Goal: Task Accomplishment & Management: Manage account settings

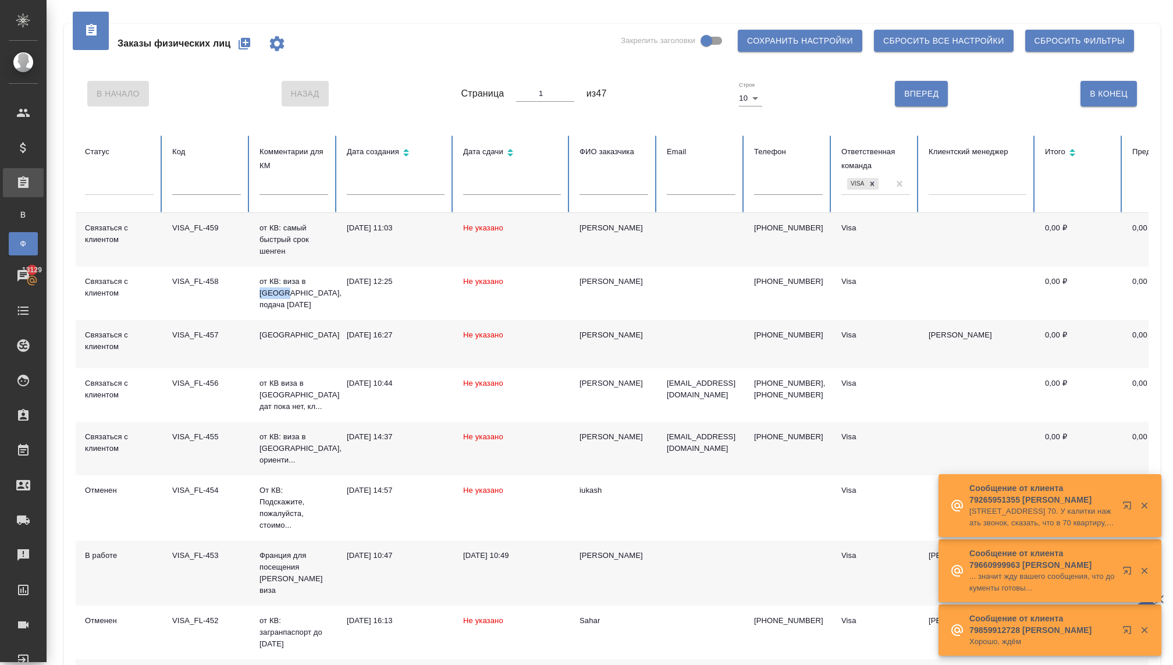
scroll to position [52, 0]
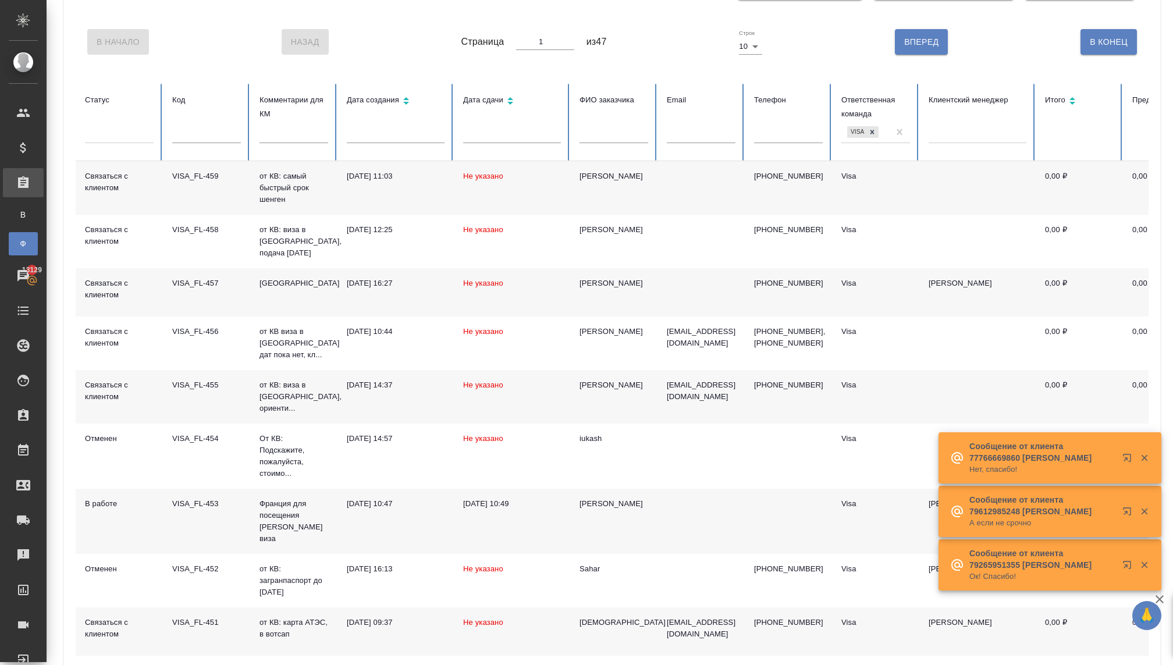
click at [115, 137] on div at bounding box center [119, 131] width 69 height 17
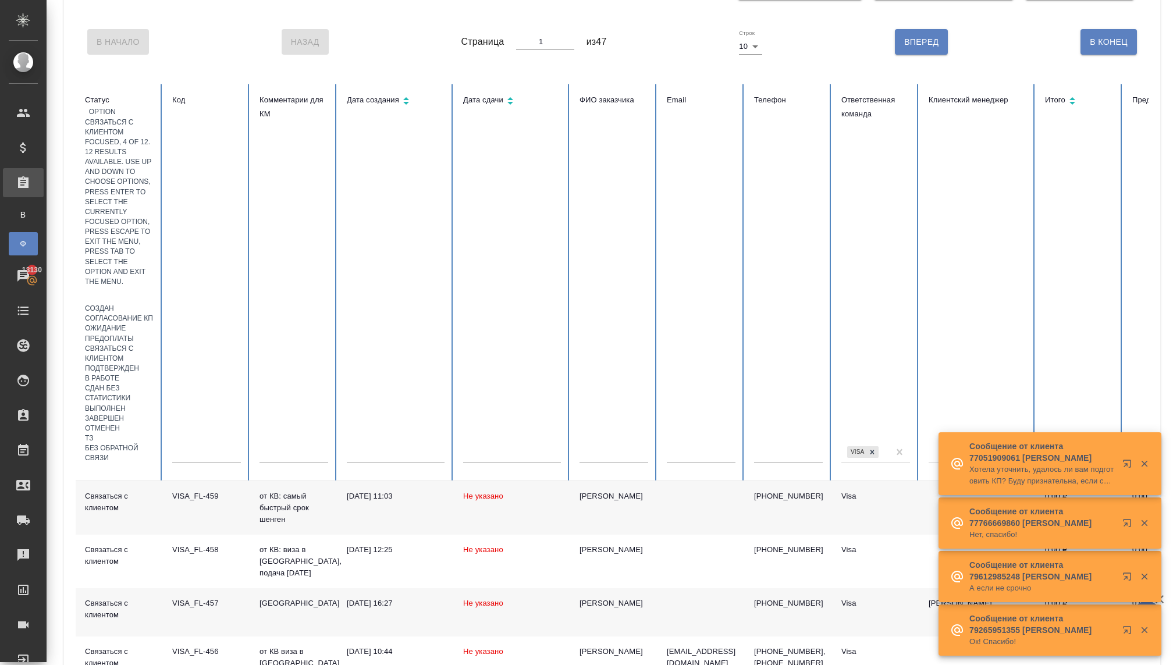
click at [139, 344] on div "Связаться с клиентом" at bounding box center [119, 354] width 69 height 20
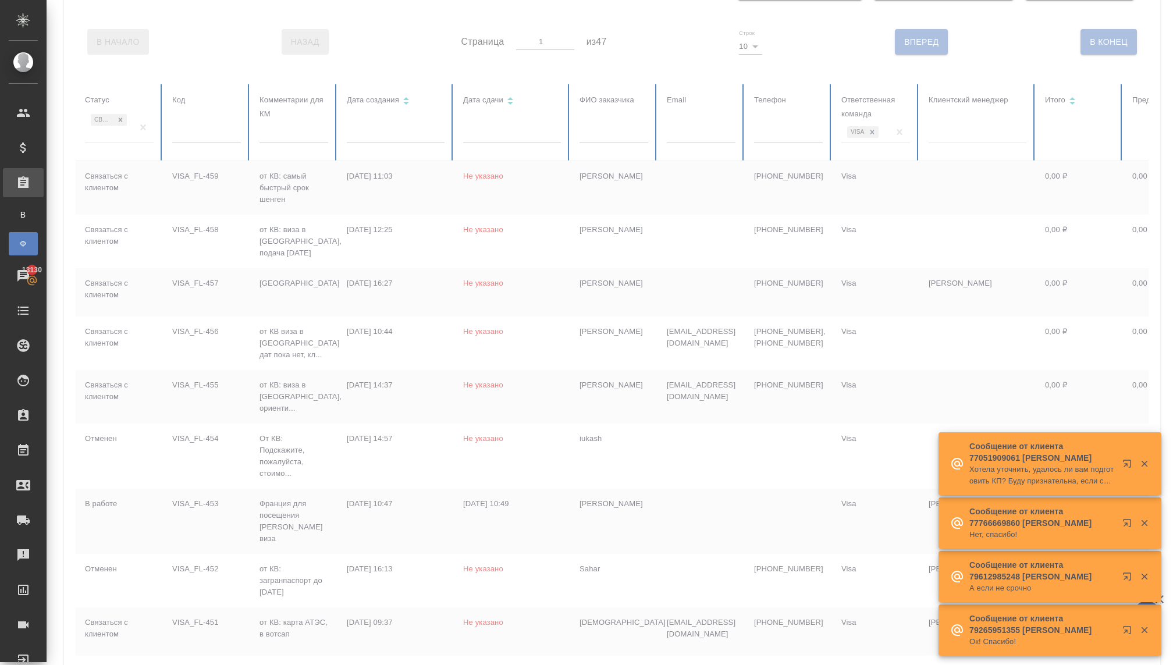
scroll to position [16, 0]
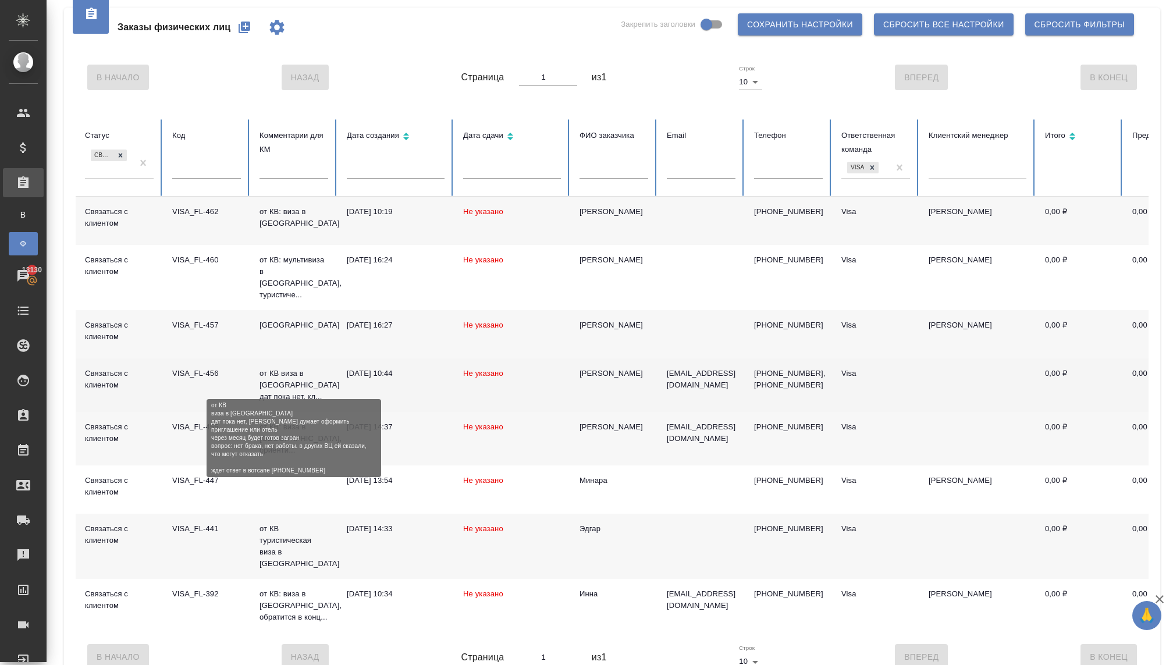
click at [277, 377] on p "от КВ виза в Испанию дат пока нет, кл..." at bounding box center [294, 385] width 69 height 35
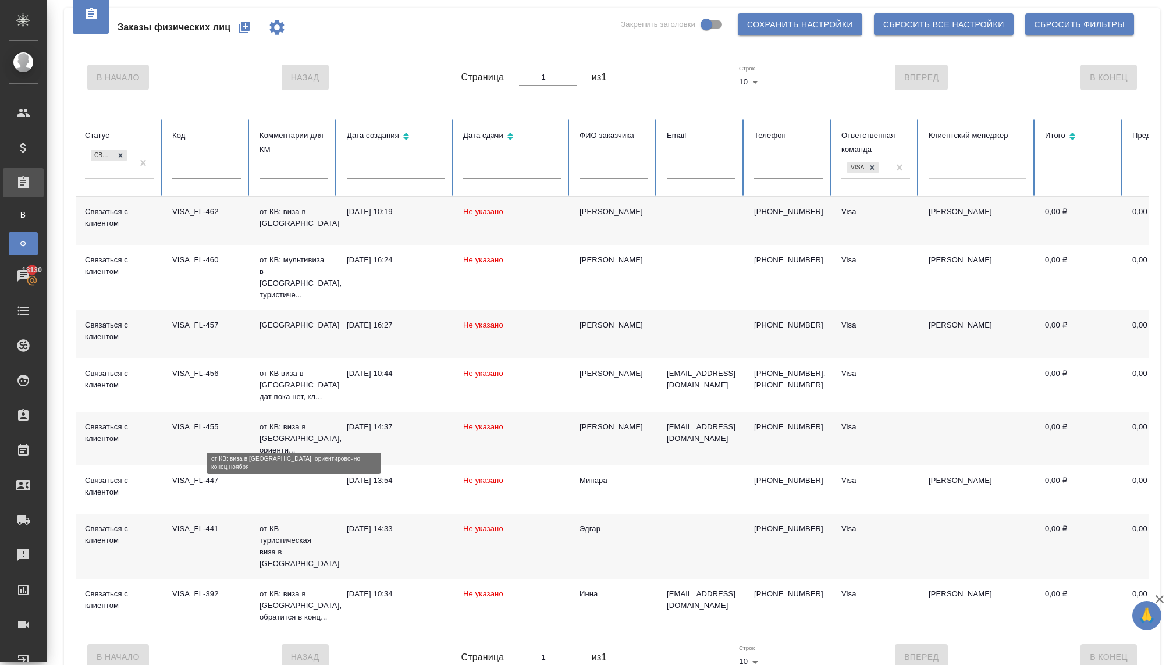
click at [292, 426] on p "от КВ: виза в Великобританию, ориенти..." at bounding box center [294, 438] width 69 height 35
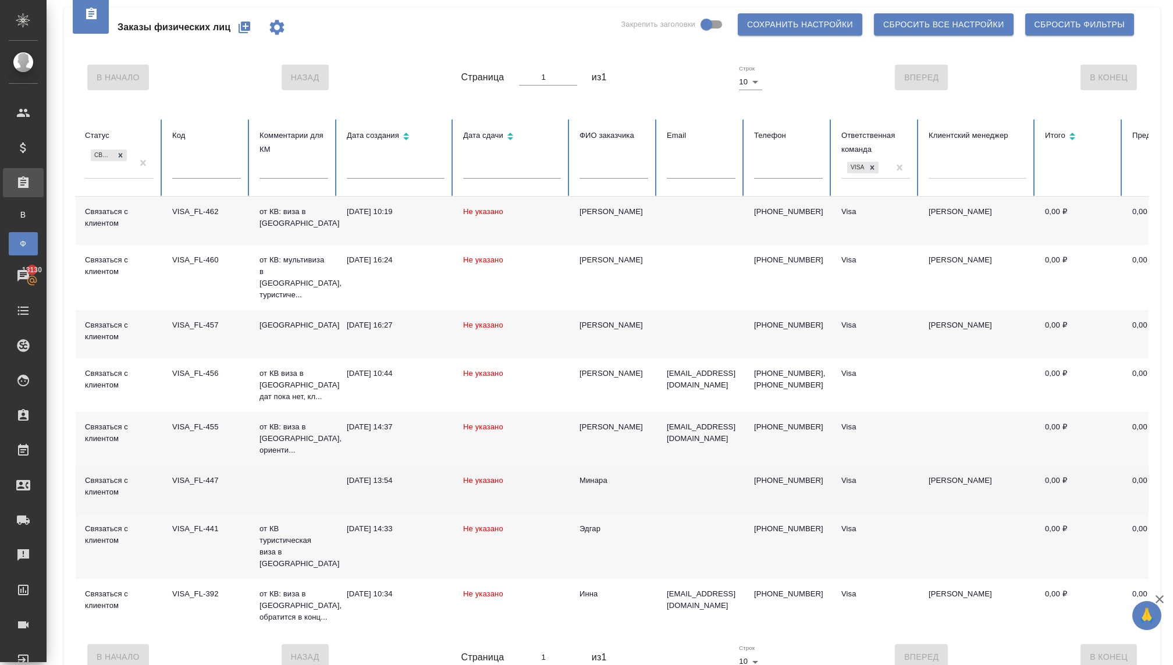
click at [314, 477] on td at bounding box center [293, 490] width 87 height 48
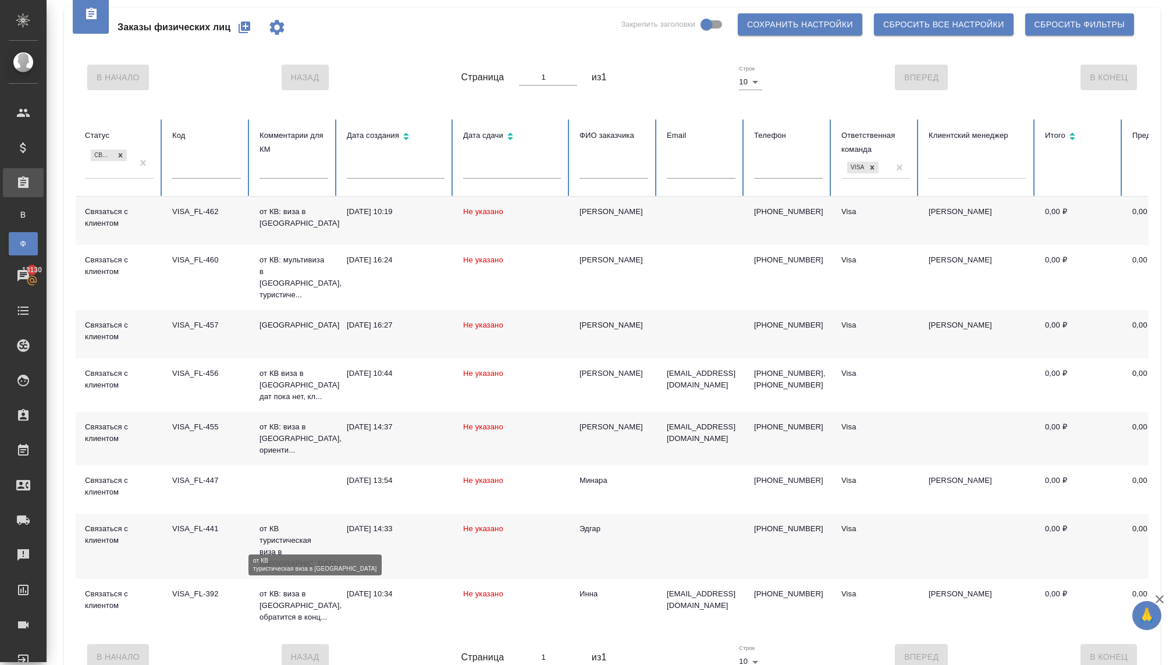
click at [303, 528] on p "от КВ туристическая виза в [GEOGRAPHIC_DATA]" at bounding box center [294, 546] width 69 height 47
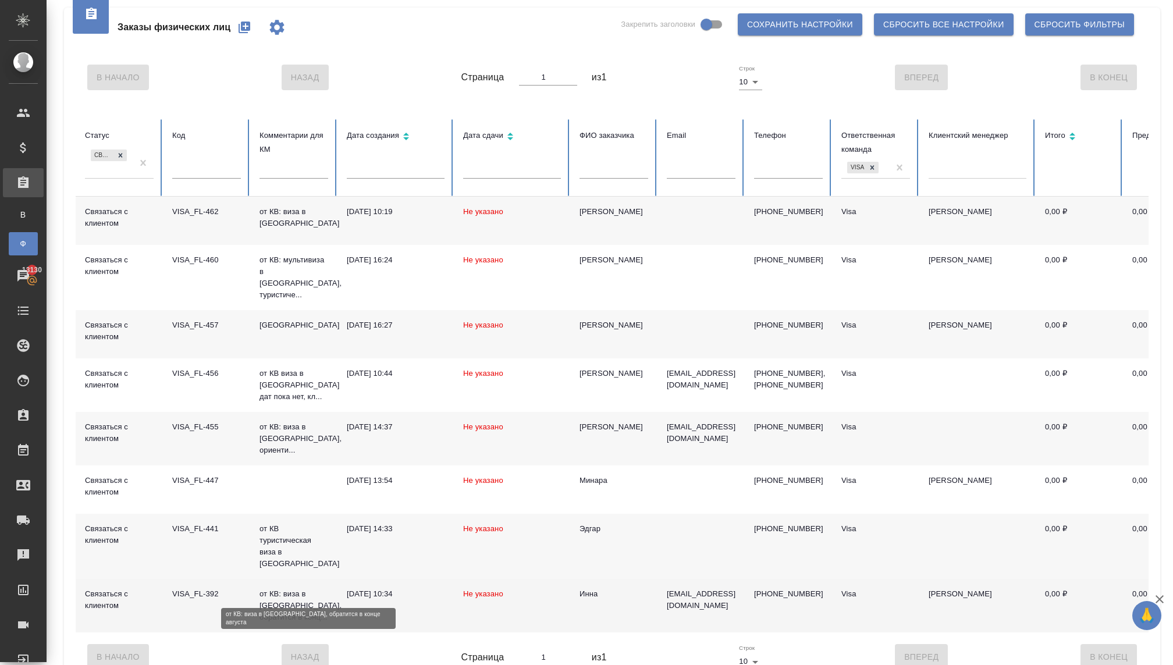
click at [307, 588] on p "от КВ: виза в Китай, обратится в конц..." at bounding box center [294, 605] width 69 height 35
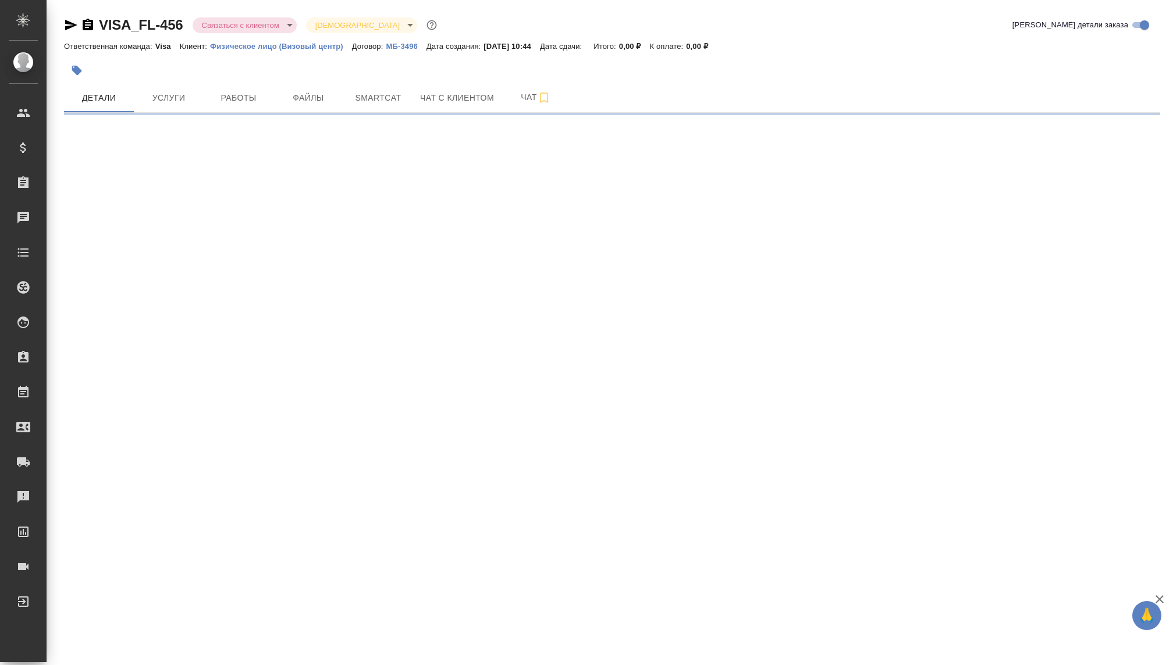
select select "RU"
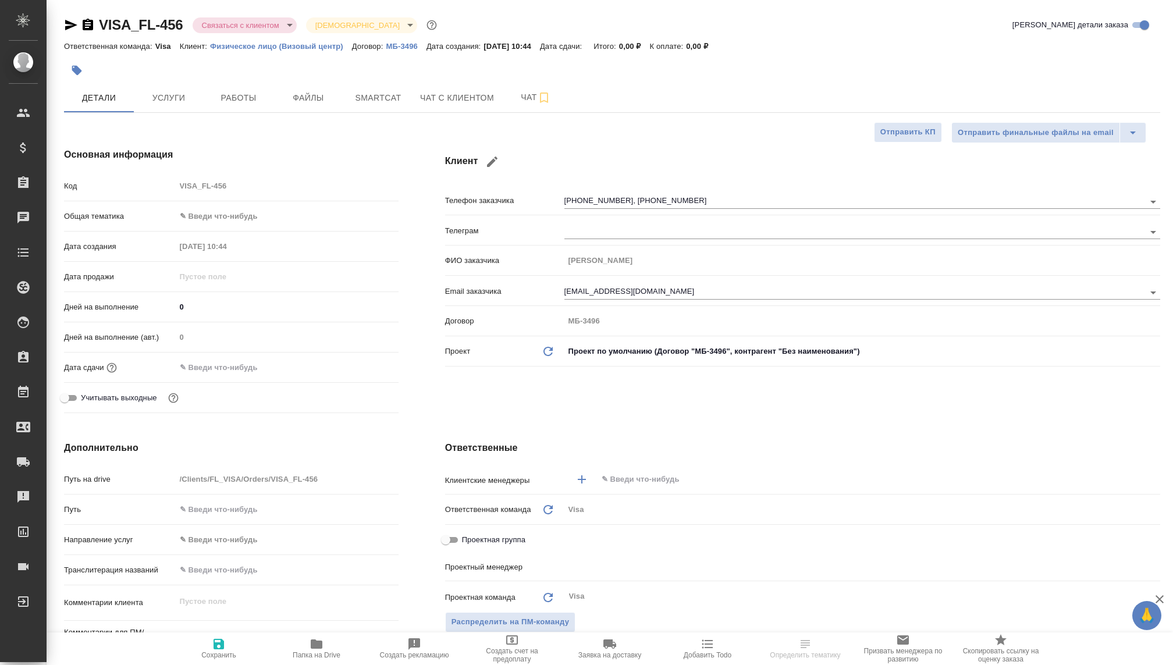
type textarea "x"
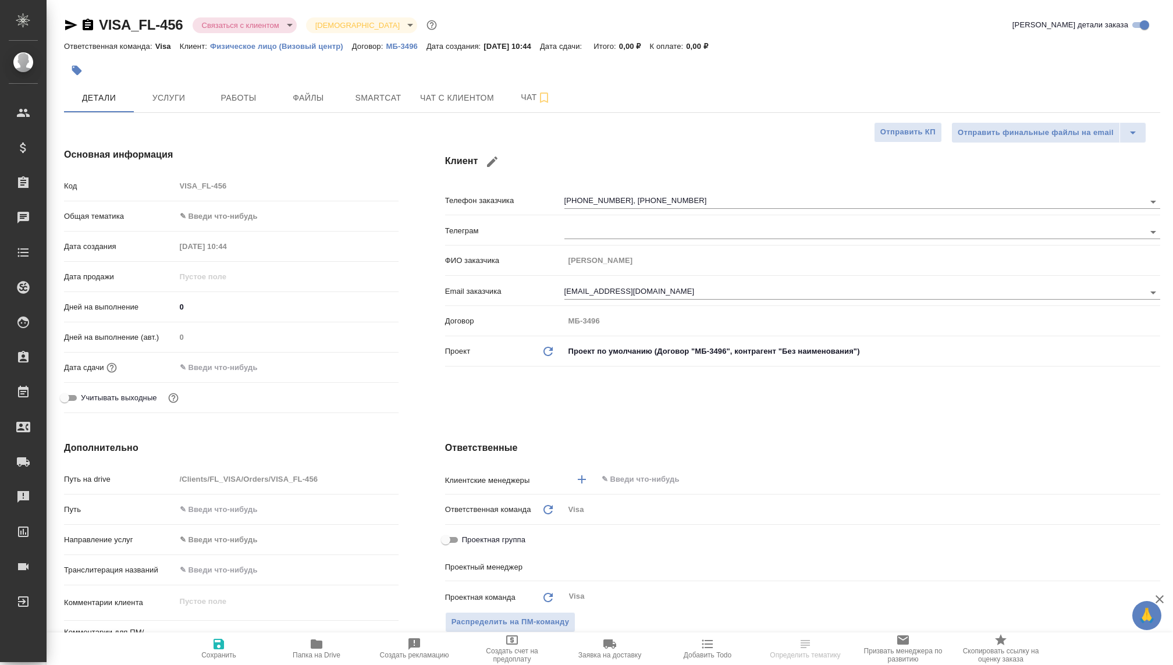
type textarea "x"
type input "Раднаева Саяна"
type input "Касаткина Александра"
click at [272, 31] on body "🙏 .cls-1 fill:#fff; AWATERA Kovaleva Ekaterina Клиенты Спецификации Заказы Чаты…" at bounding box center [586, 332] width 1173 height 665
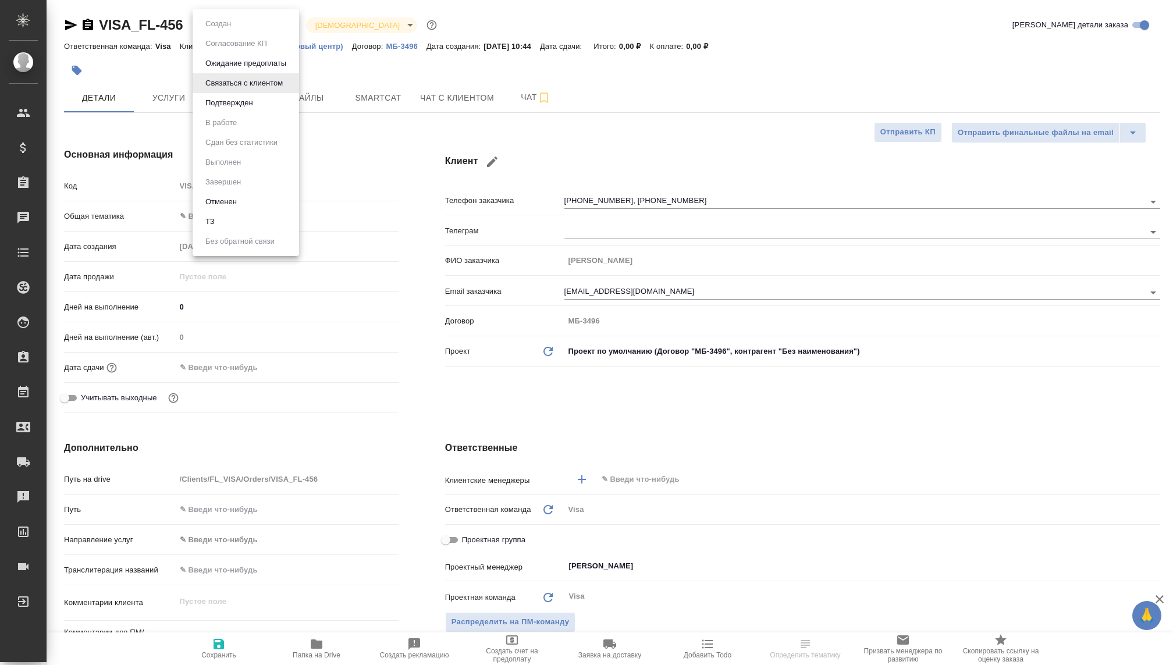
click at [232, 203] on button "Отменен" at bounding box center [221, 202] width 38 height 13
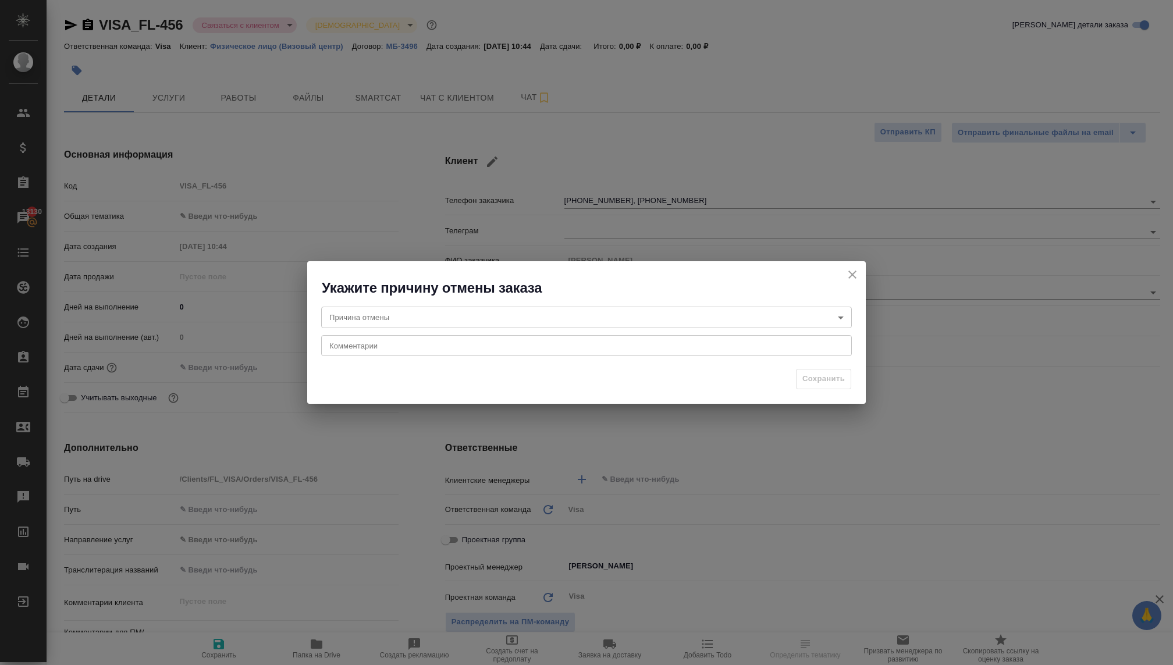
click at [455, 314] on body "🙏 .cls-1 fill:#fff; AWATERA Kovaleva Ekaterina Клиенты Спецификации Заказы 1313…" at bounding box center [586, 332] width 1173 height 665
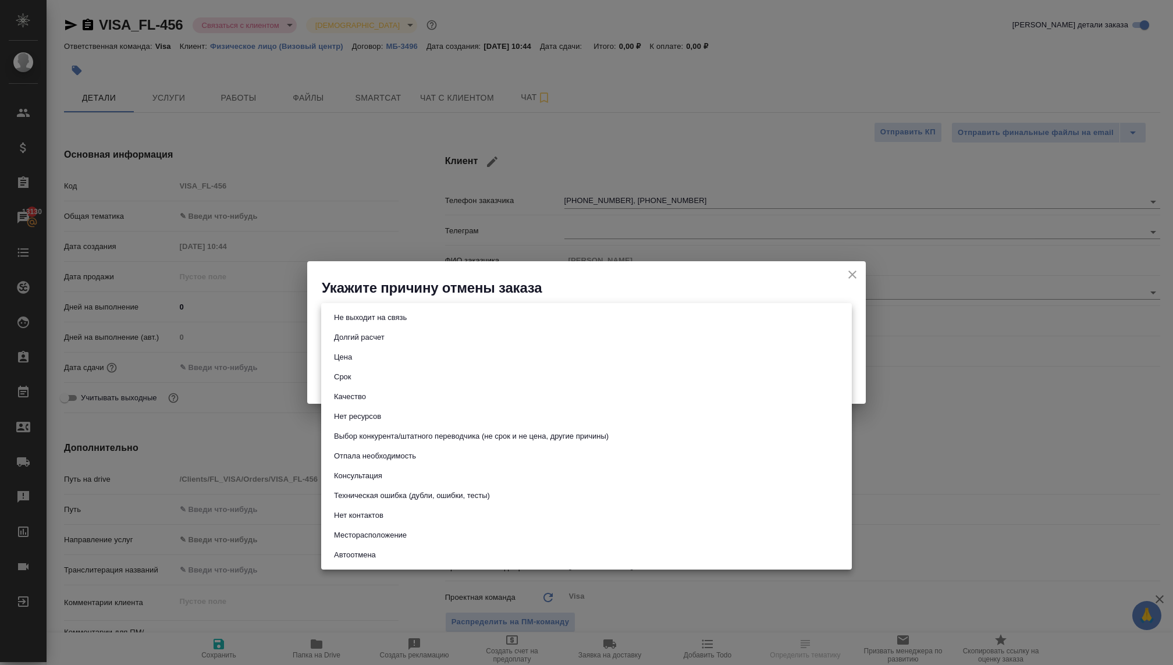
click at [437, 329] on li "Долгий расчет" at bounding box center [586, 338] width 531 height 20
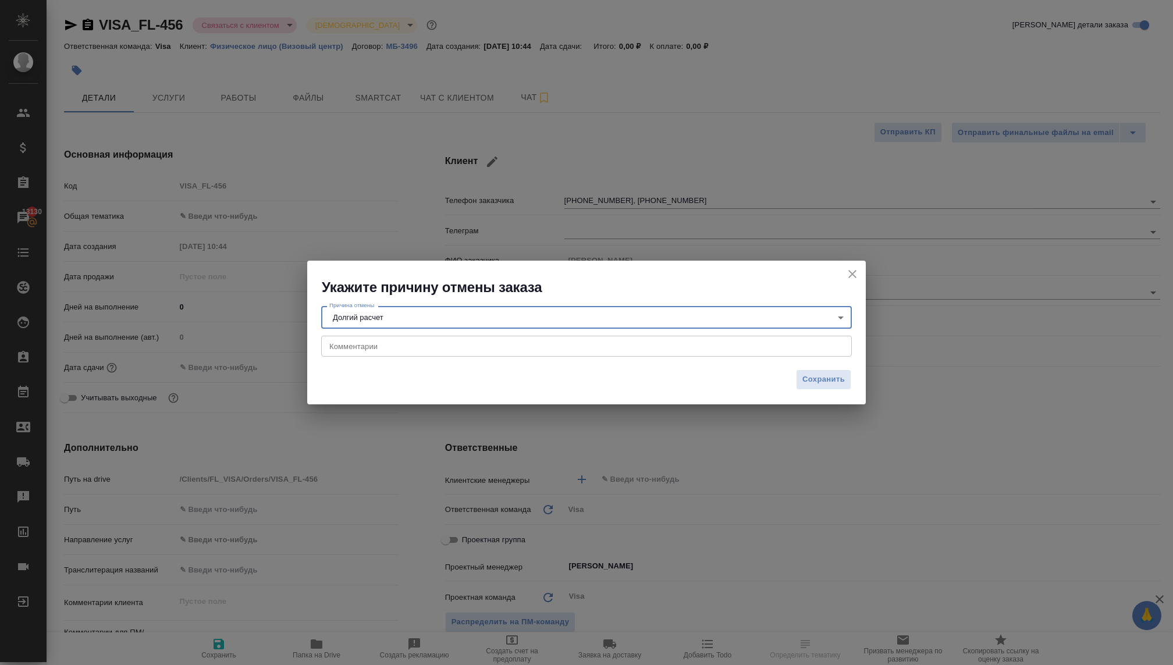
click at [428, 317] on body "🙏 .cls-1 fill:#fff; AWATERA Kovaleva Ekaterina Клиенты Спецификации Заказы 1313…" at bounding box center [586, 332] width 1173 height 665
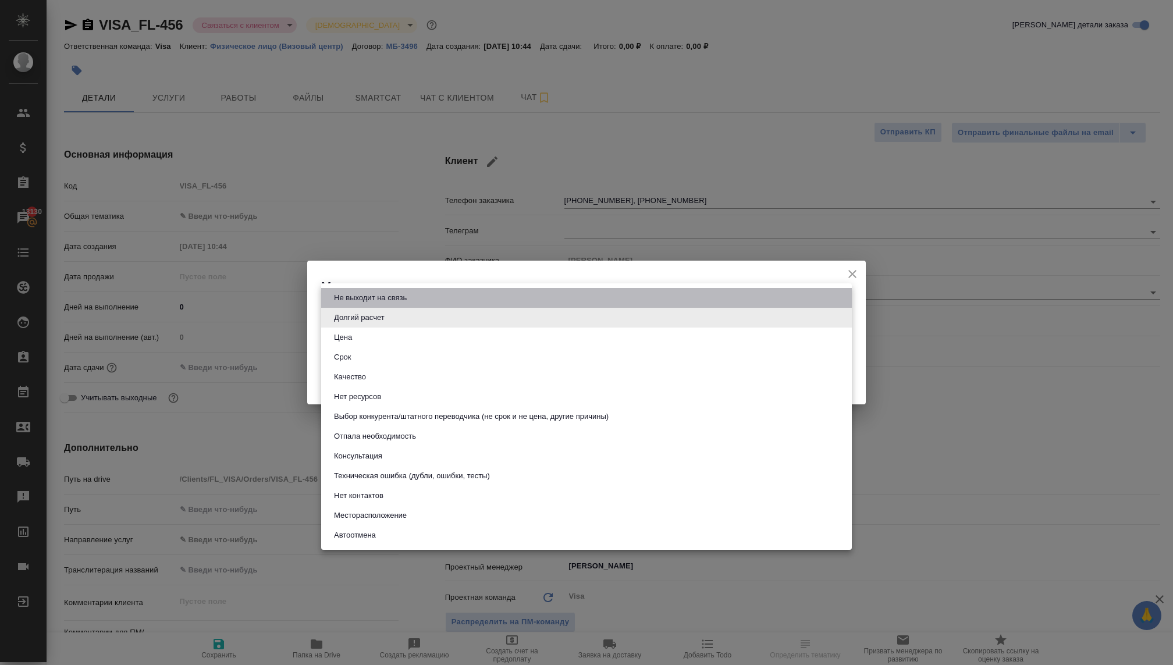
click at [410, 299] on button "Не выходит на связь" at bounding box center [371, 298] width 80 height 13
type input "stopContacting"
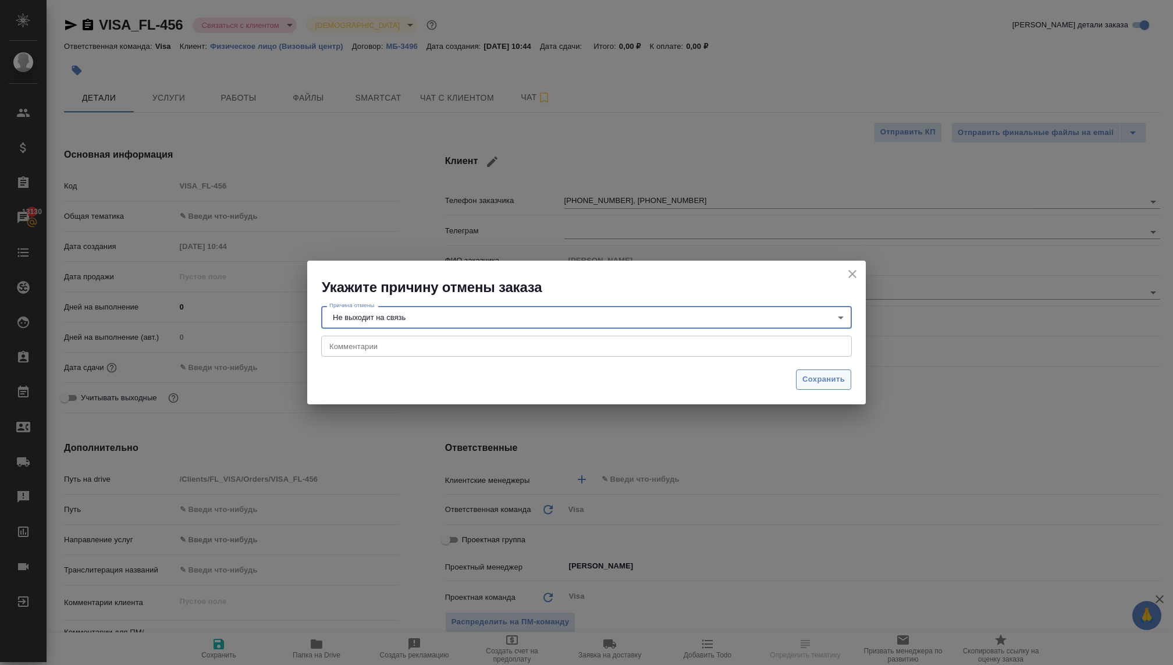
click at [821, 378] on span "Сохранить" at bounding box center [824, 379] width 42 height 13
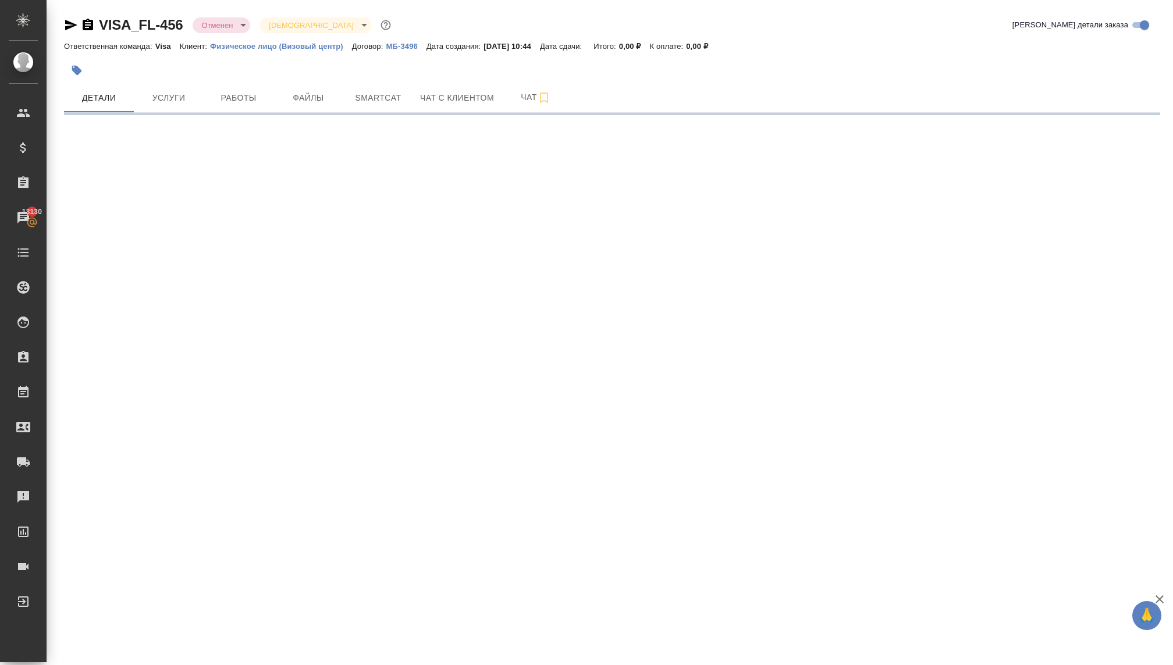
select select "RU"
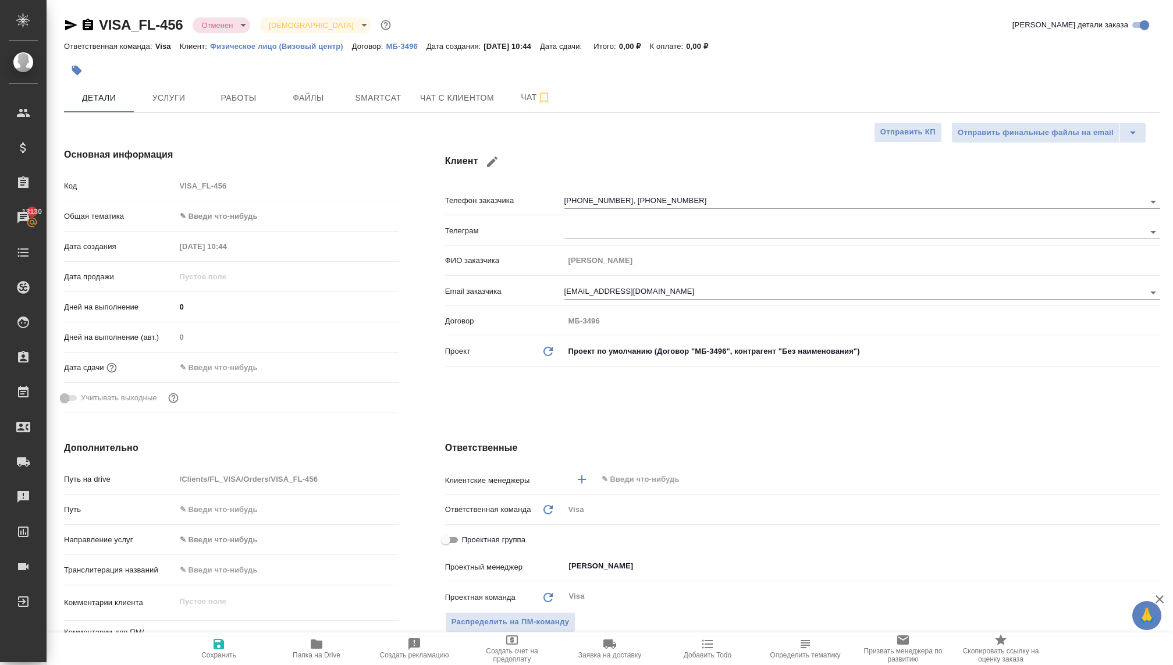
type textarea "x"
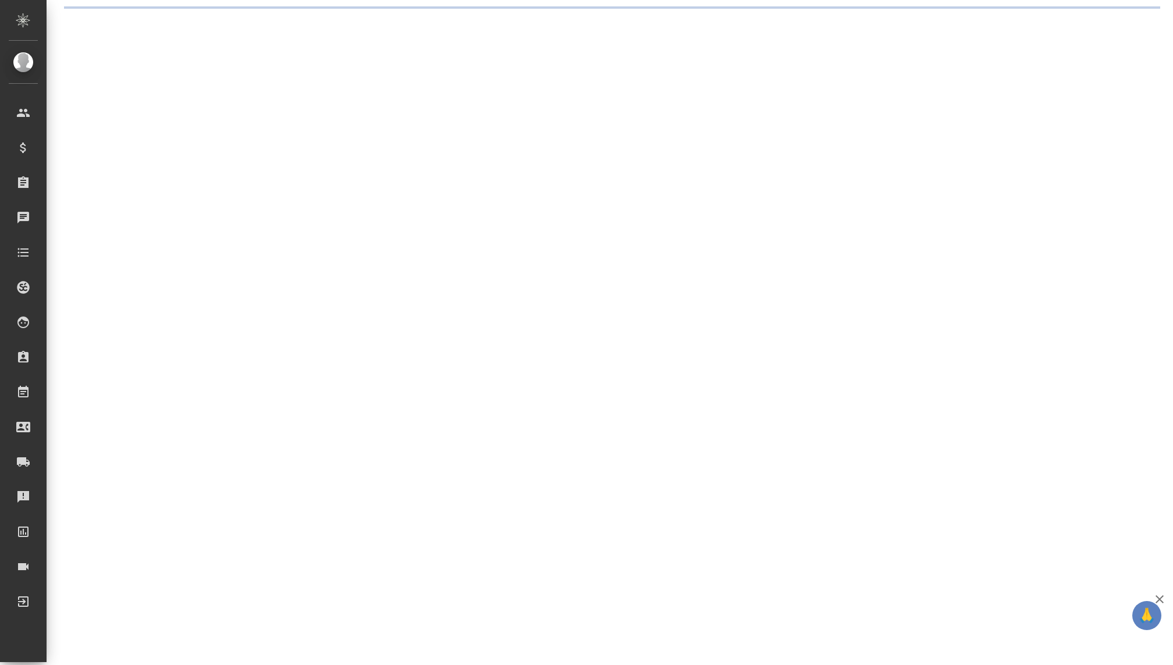
select select "RU"
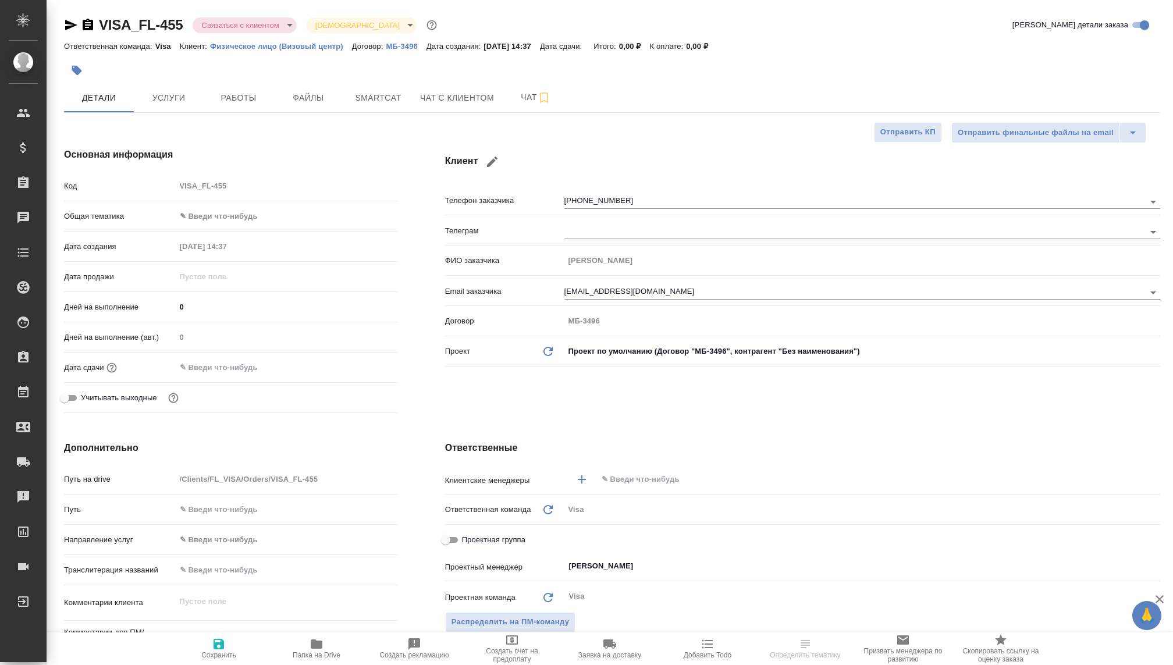
type textarea "x"
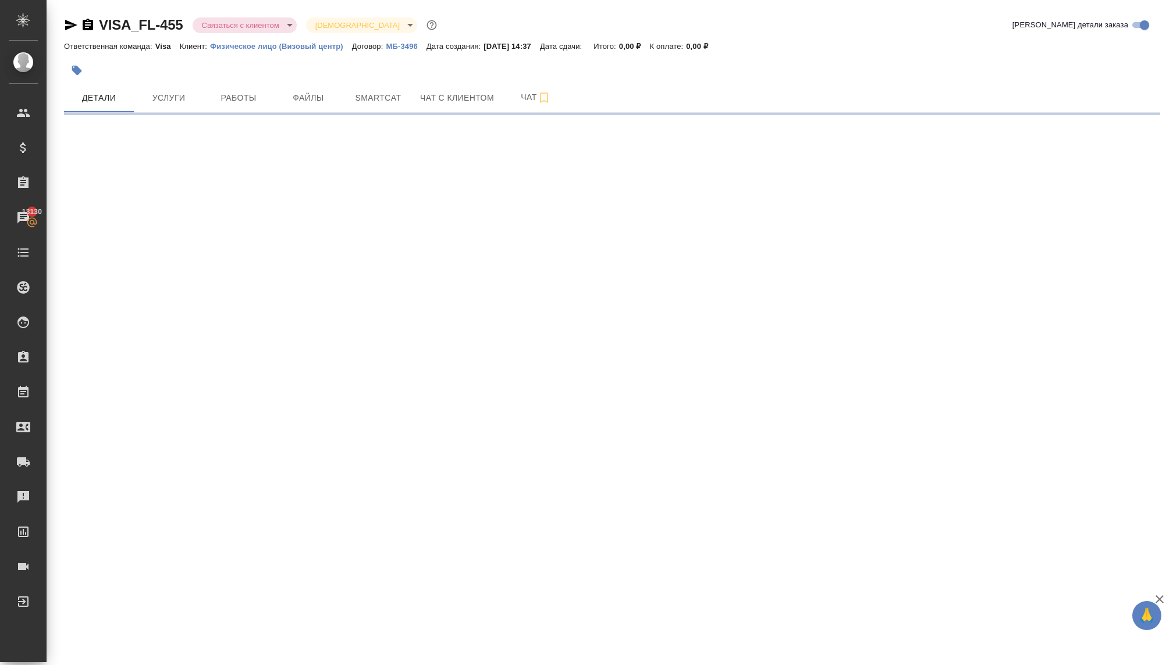
select select "RU"
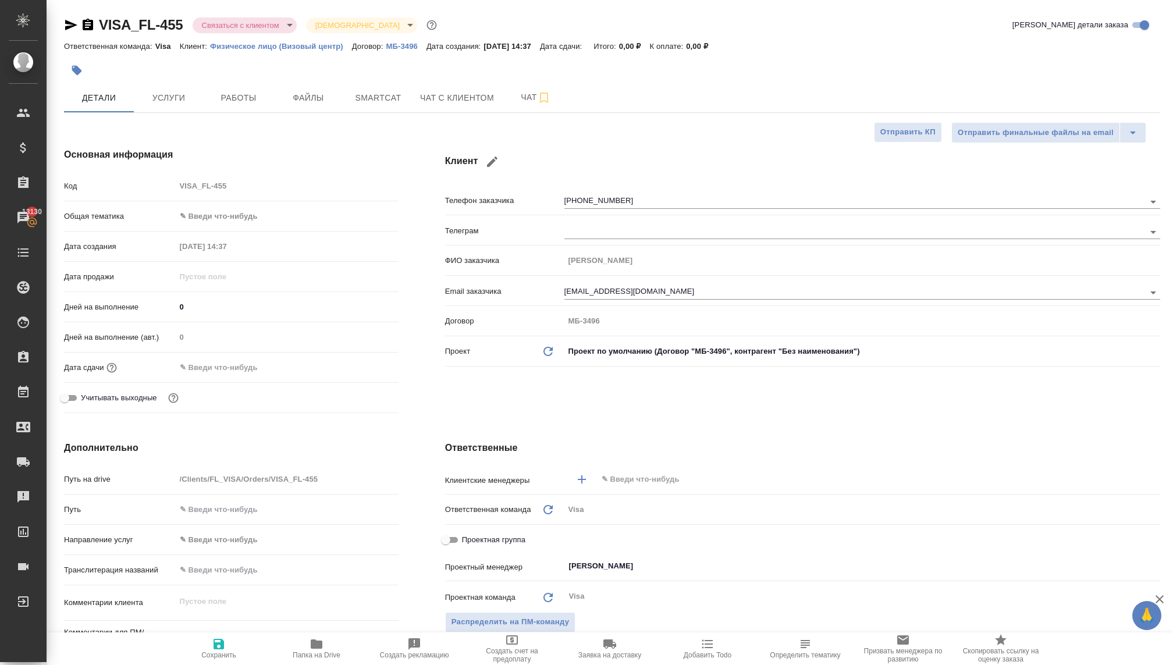
type textarea "x"
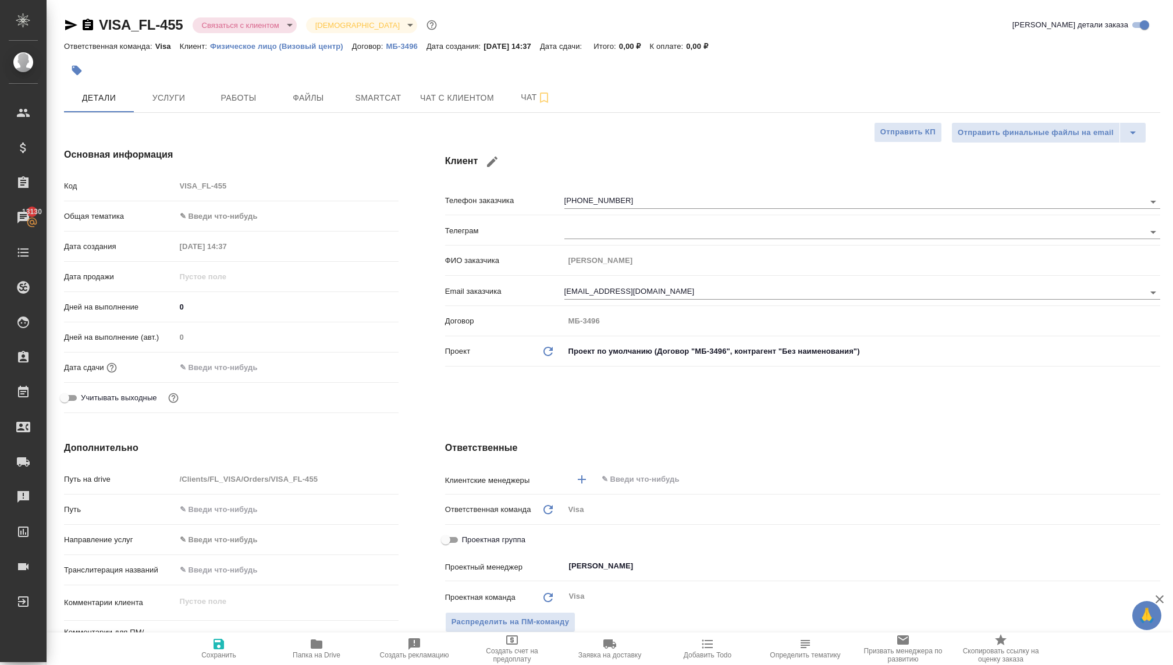
type textarea "x"
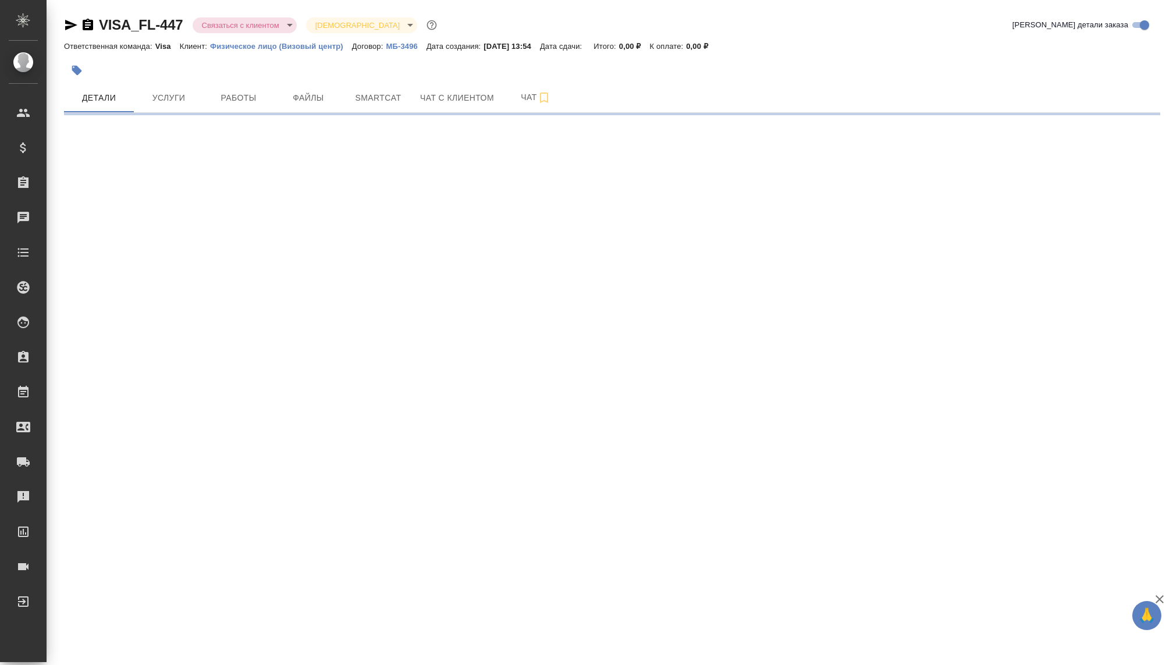
select select "RU"
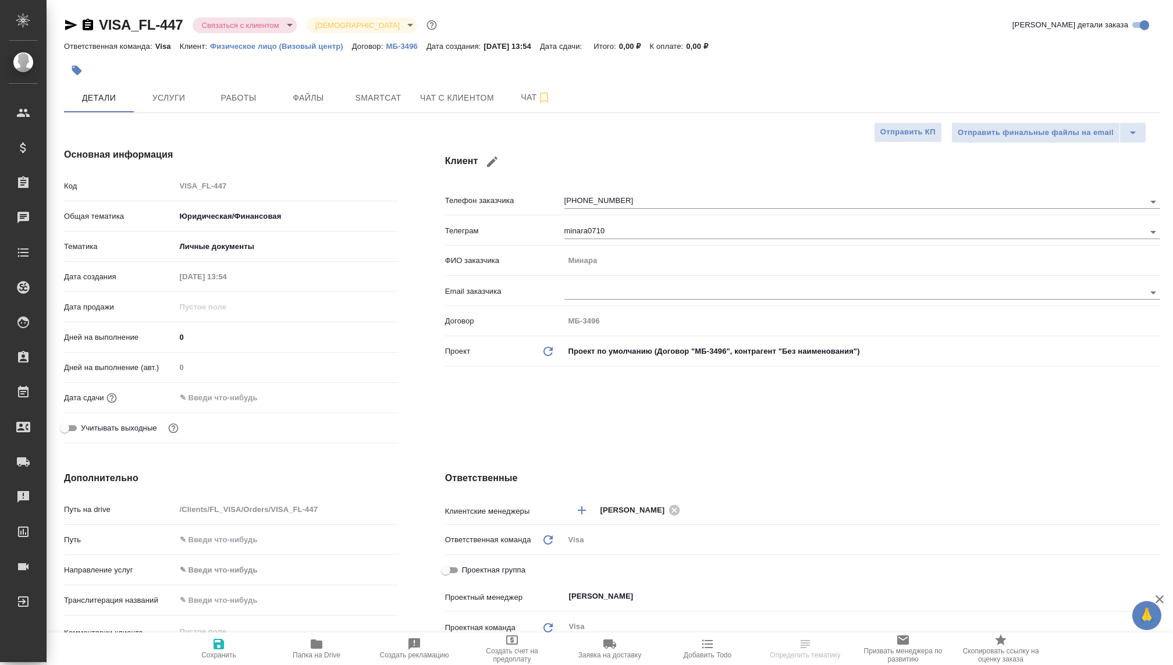
click at [215, 25] on body "🙏 .cls-1 fill:#fff; AWATERA [PERSON_NAME] Спецификации Заказы Чаты Todo Проекты…" at bounding box center [586, 332] width 1173 height 665
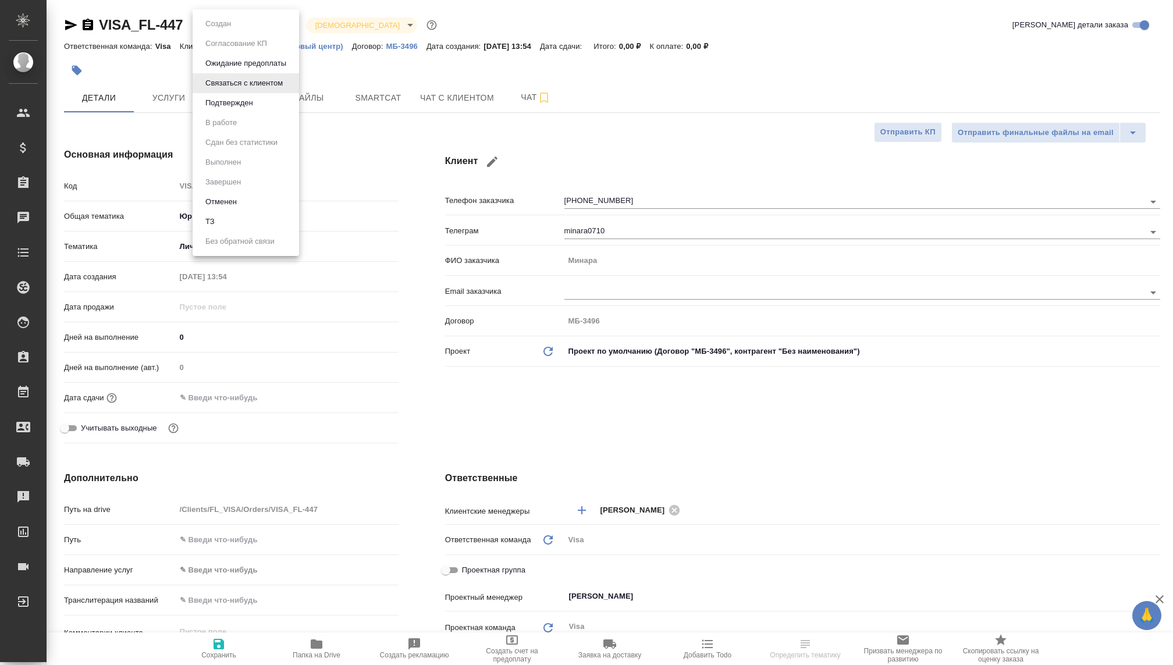
type textarea "x"
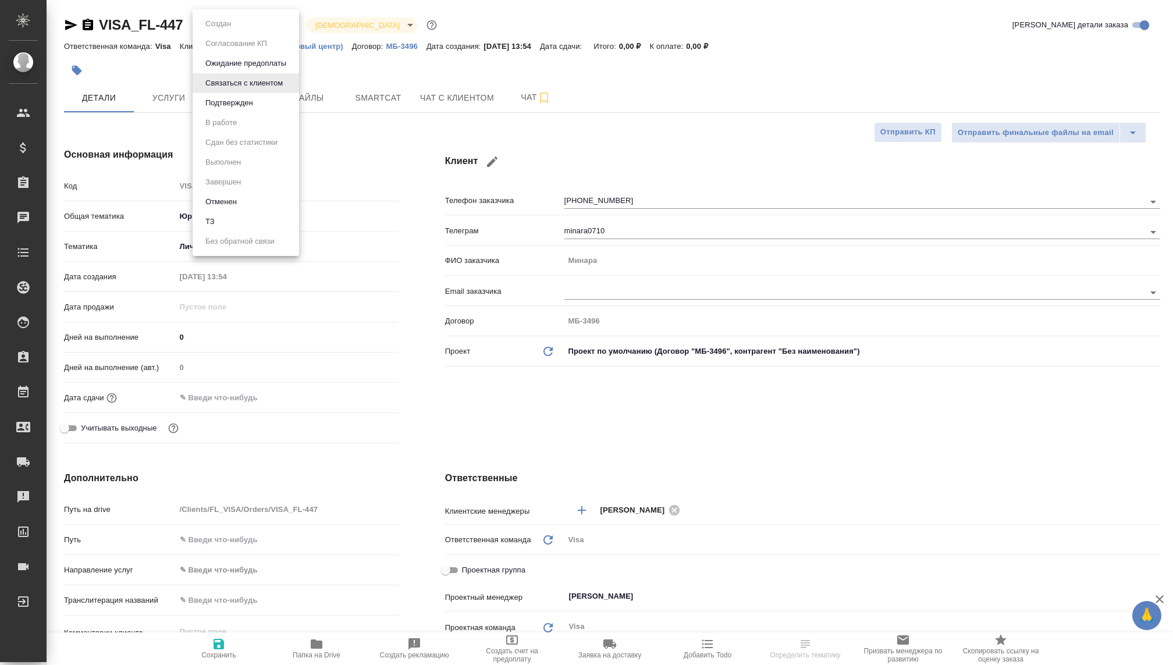
type textarea "x"
click at [235, 203] on button "Отменен" at bounding box center [221, 202] width 38 height 13
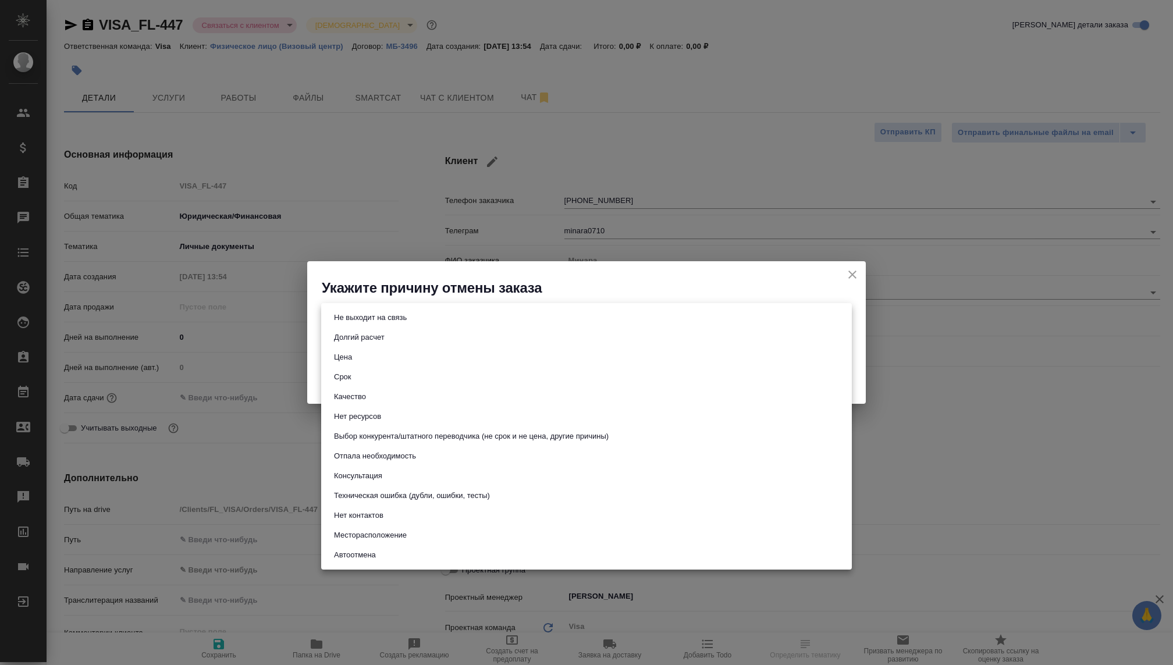
click at [457, 312] on body "🙏 .cls-1 fill:#fff; AWATERA Kovaleva Ekaterina Клиенты Спецификации Заказы Чаты…" at bounding box center [586, 332] width 1173 height 665
click at [451, 322] on li "Не выходит на связь" at bounding box center [586, 318] width 531 height 20
type input "stopContacting"
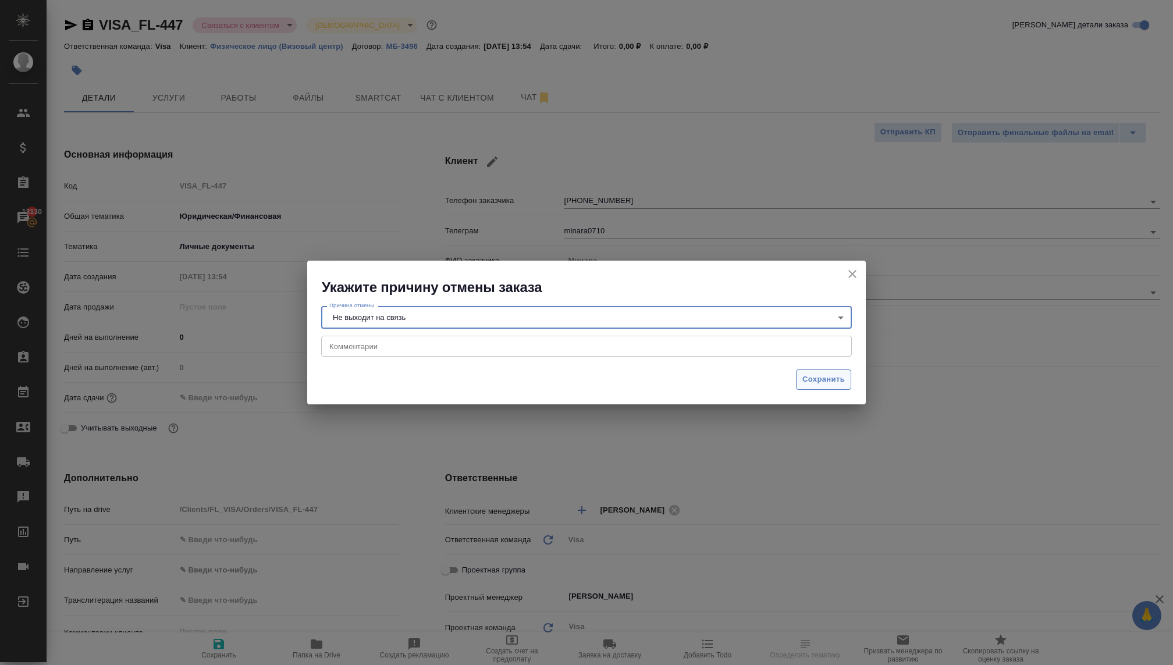
click at [808, 380] on span "Сохранить" at bounding box center [824, 379] width 42 height 13
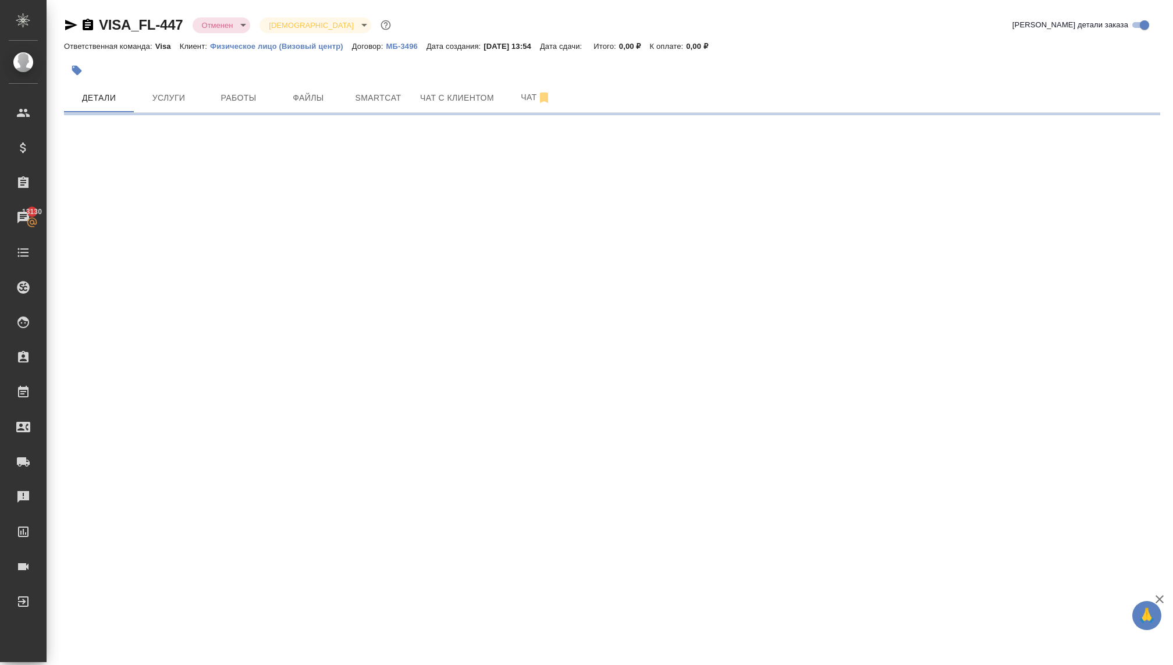
select select "RU"
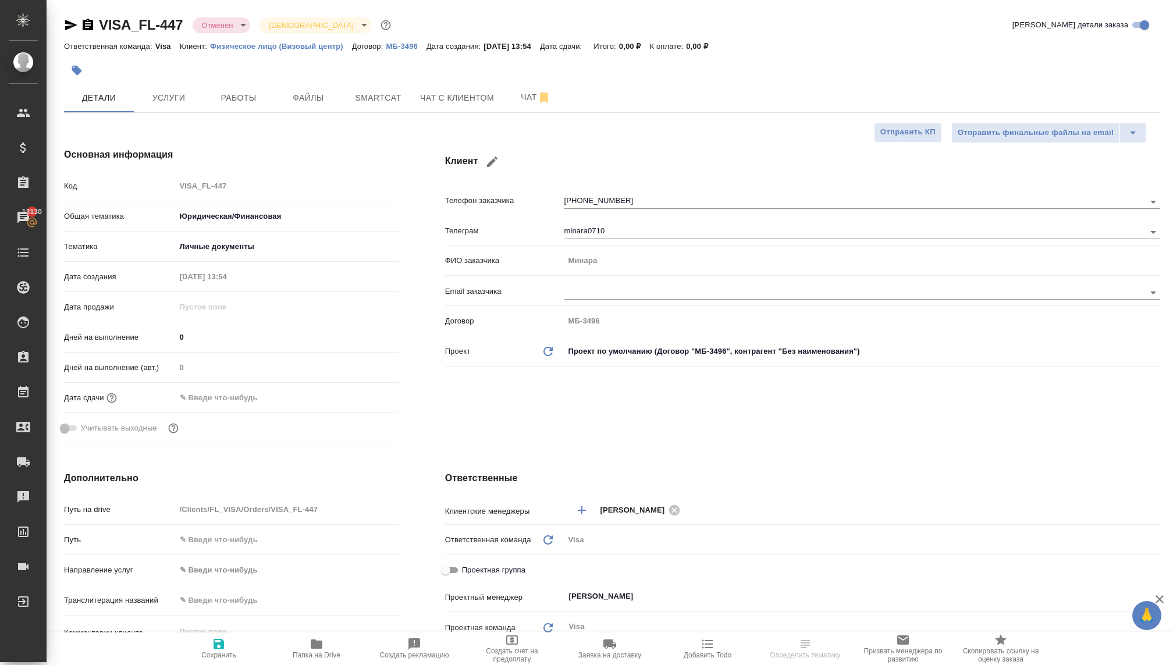
type textarea "x"
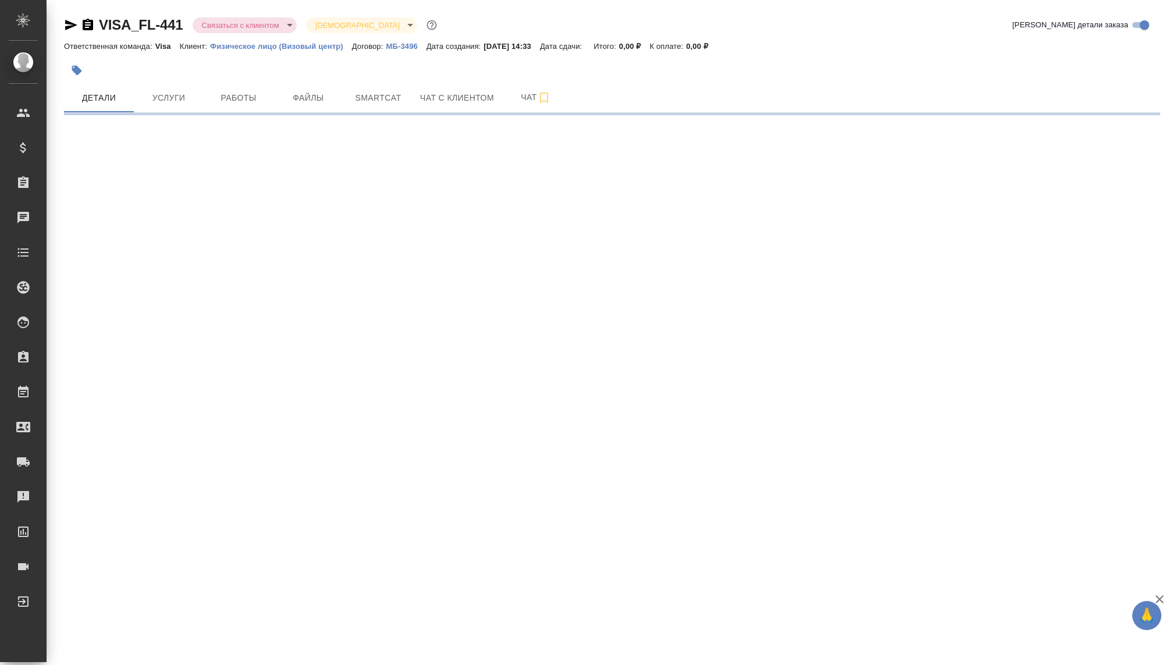
select select "RU"
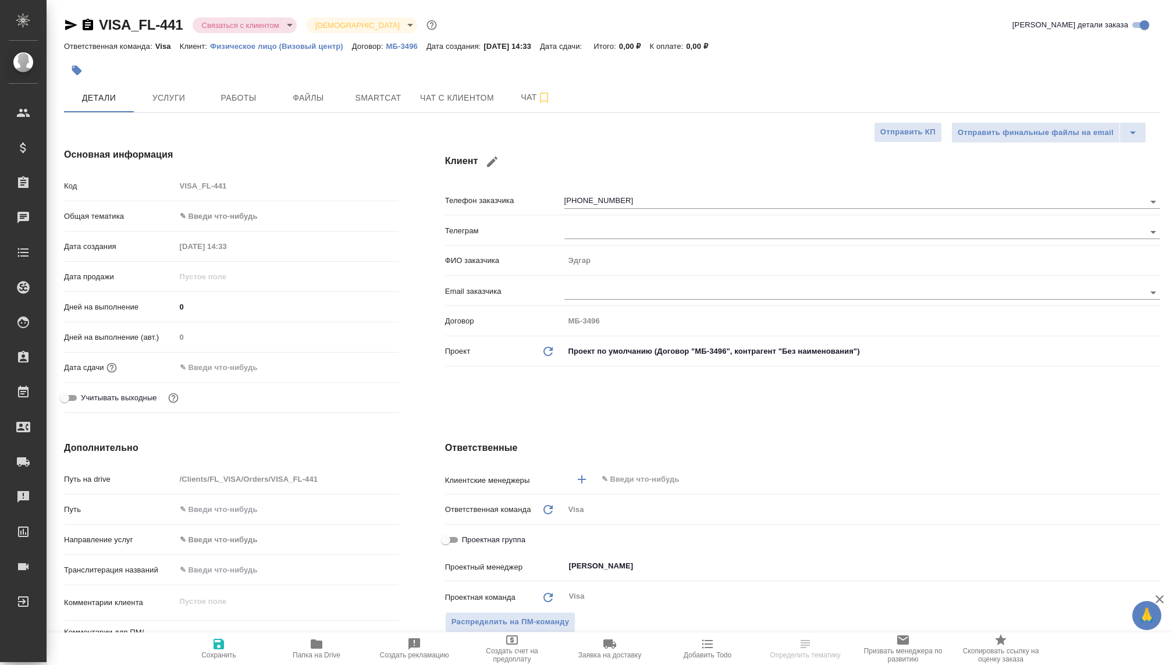
type textarea "x"
click at [257, 25] on body "🙏 .cls-1 fill:#fff; AWATERA [PERSON_NAME] Спецификации Заказы Чаты Todo Проекты…" at bounding box center [586, 332] width 1173 height 665
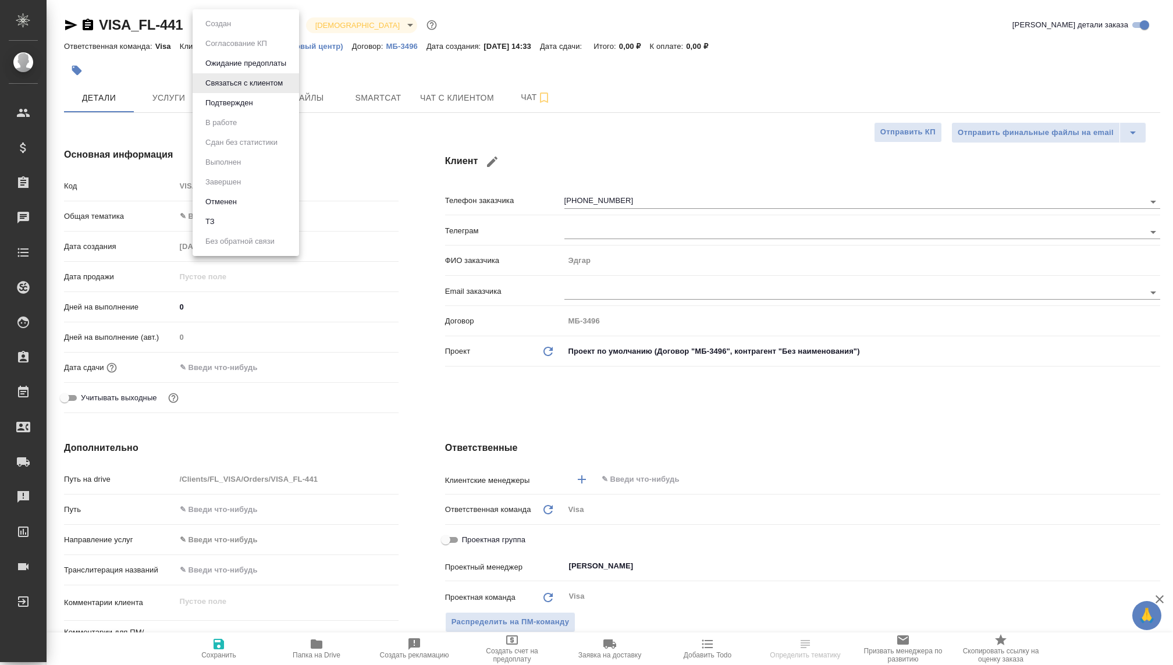
type textarea "x"
click at [214, 207] on button "Отменен" at bounding box center [221, 202] width 38 height 13
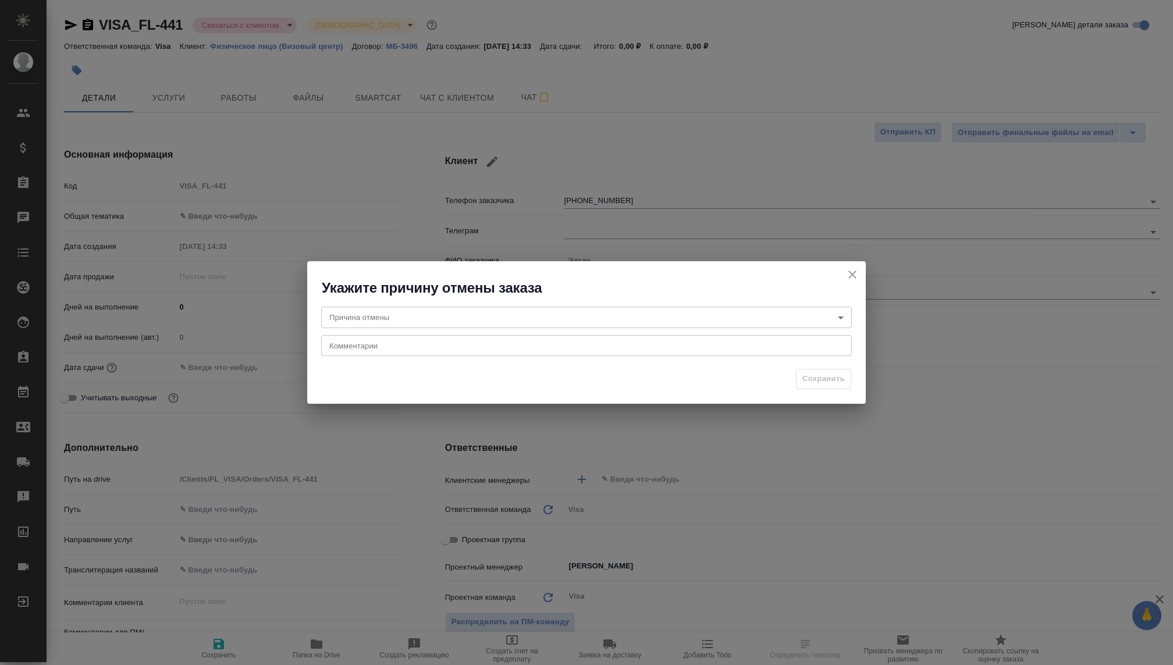
click at [461, 310] on body "🙏 .cls-1 fill:#fff; AWATERA [PERSON_NAME] Спецификации Заказы Чаты Todo Проекты…" at bounding box center [586, 332] width 1173 height 665
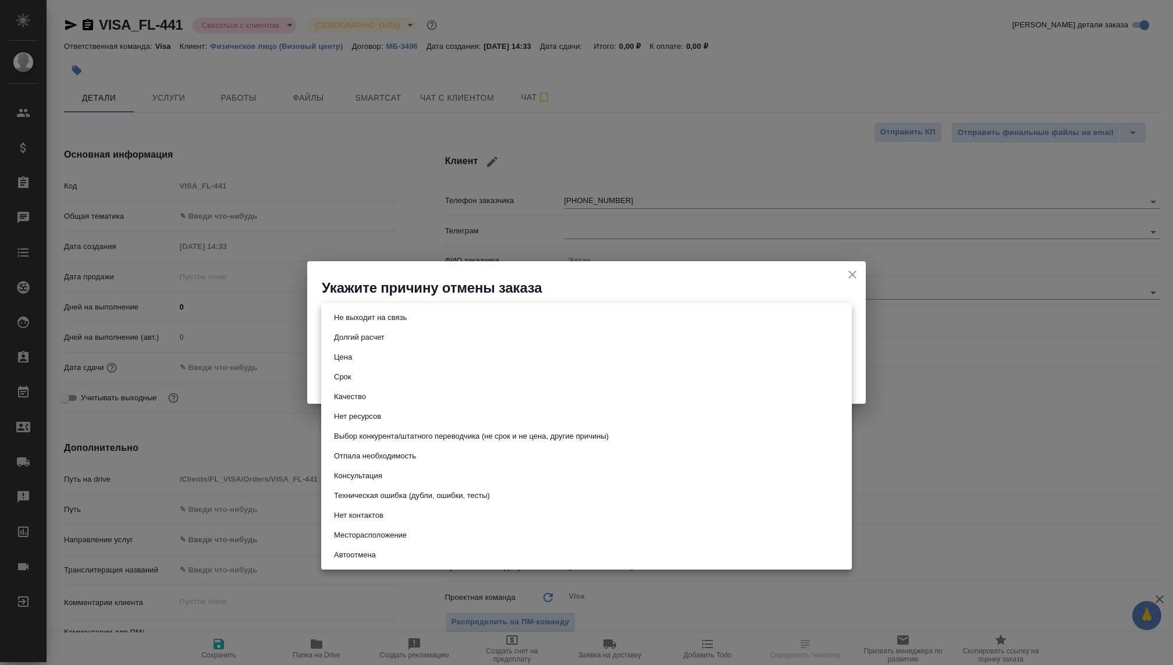
click at [402, 460] on button "Отпала необходимость" at bounding box center [375, 456] width 89 height 13
type input "noNeed"
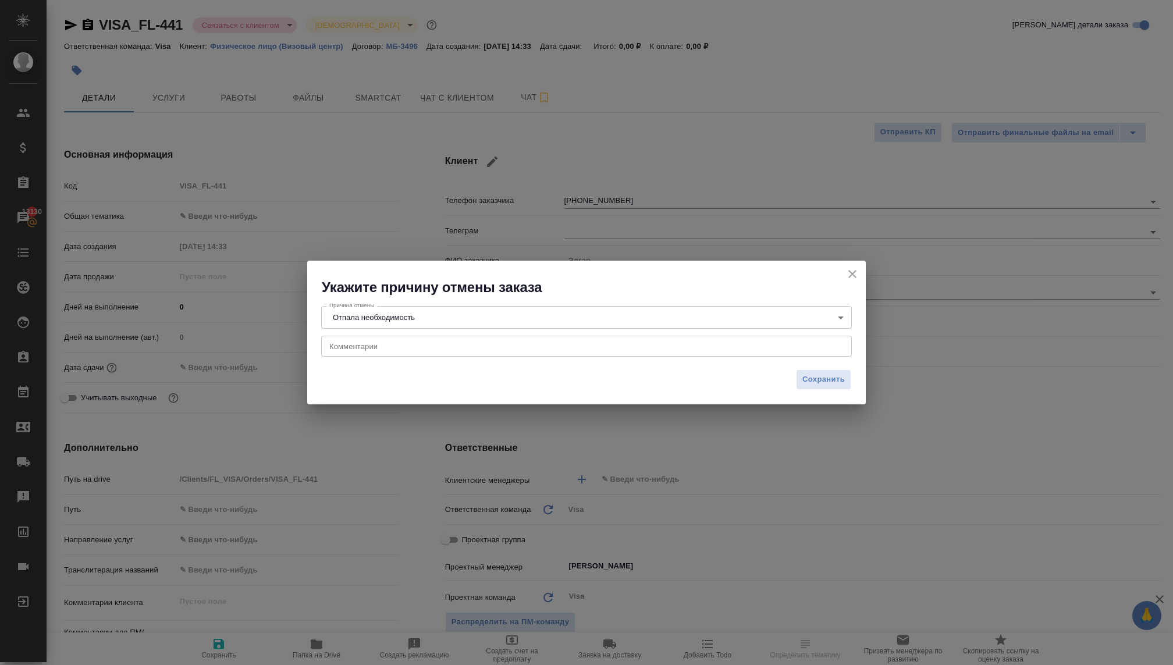
click at [391, 340] on div "x Комментарии" at bounding box center [586, 346] width 531 height 21
type textarea "В"
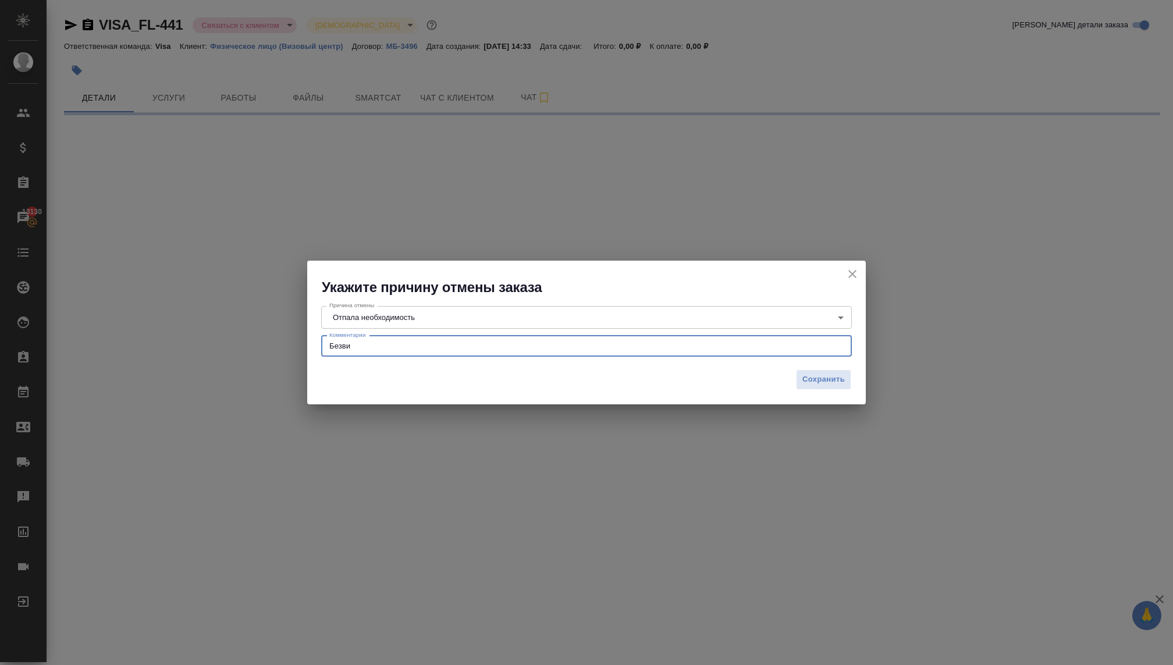
type textarea "Безвиз"
select select "RU"
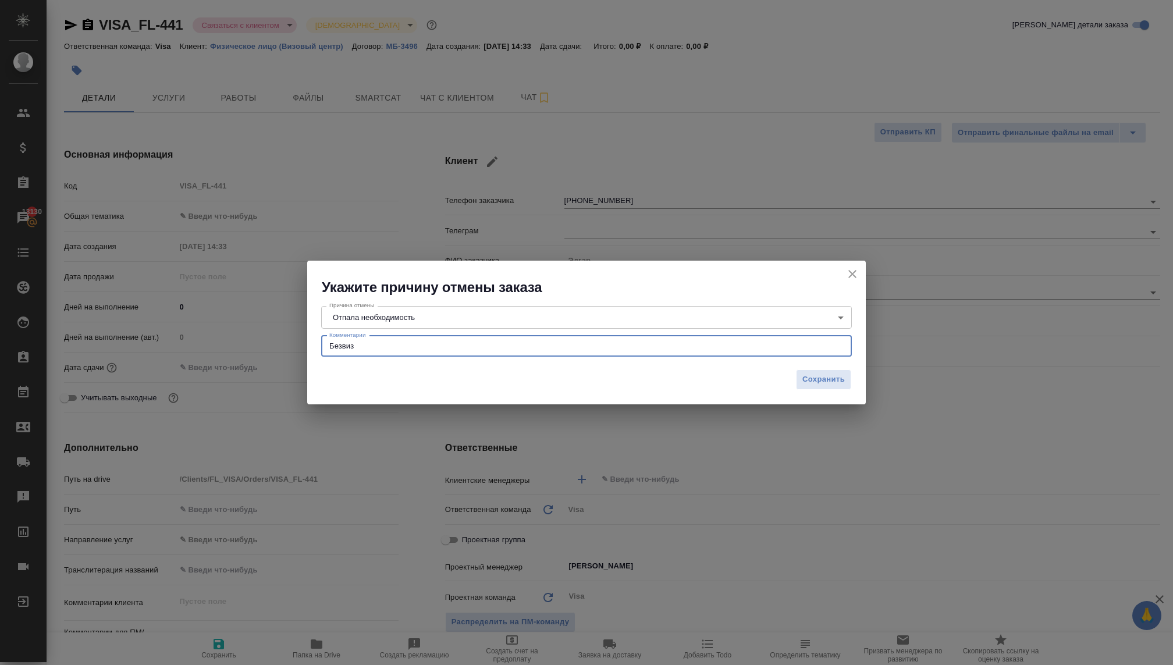
type textarea "Безвиз в"
type textarea "x"
type textarea "Безвиз в [GEOGRAPHIC_DATA]"
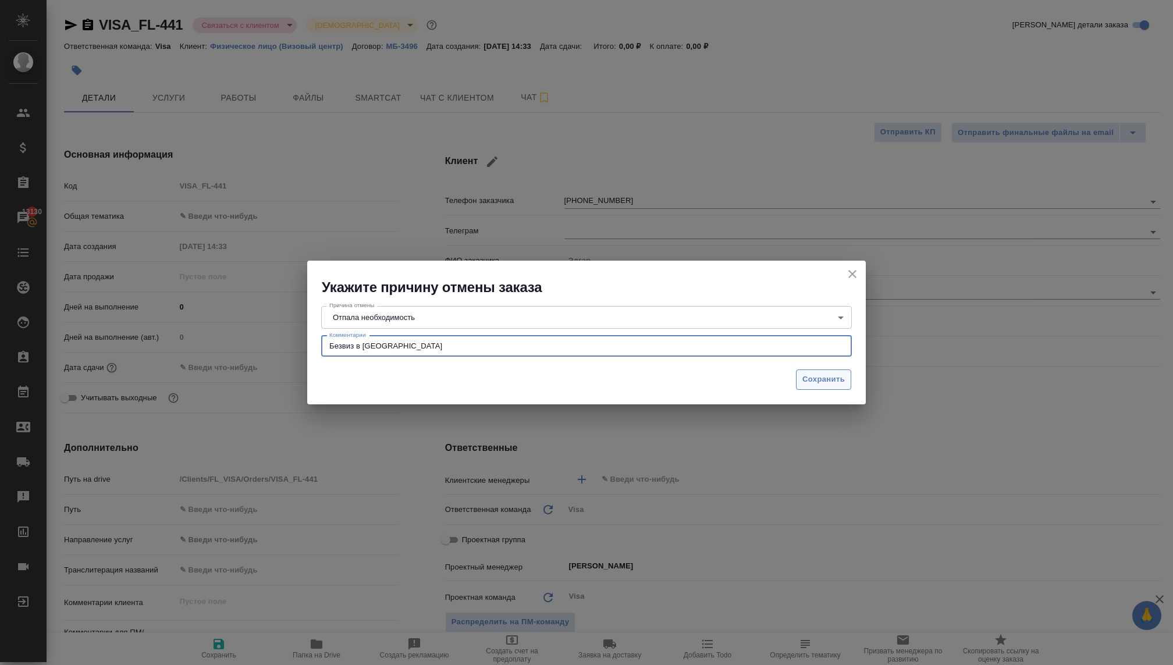
click at [828, 381] on span "Сохранить" at bounding box center [824, 379] width 42 height 13
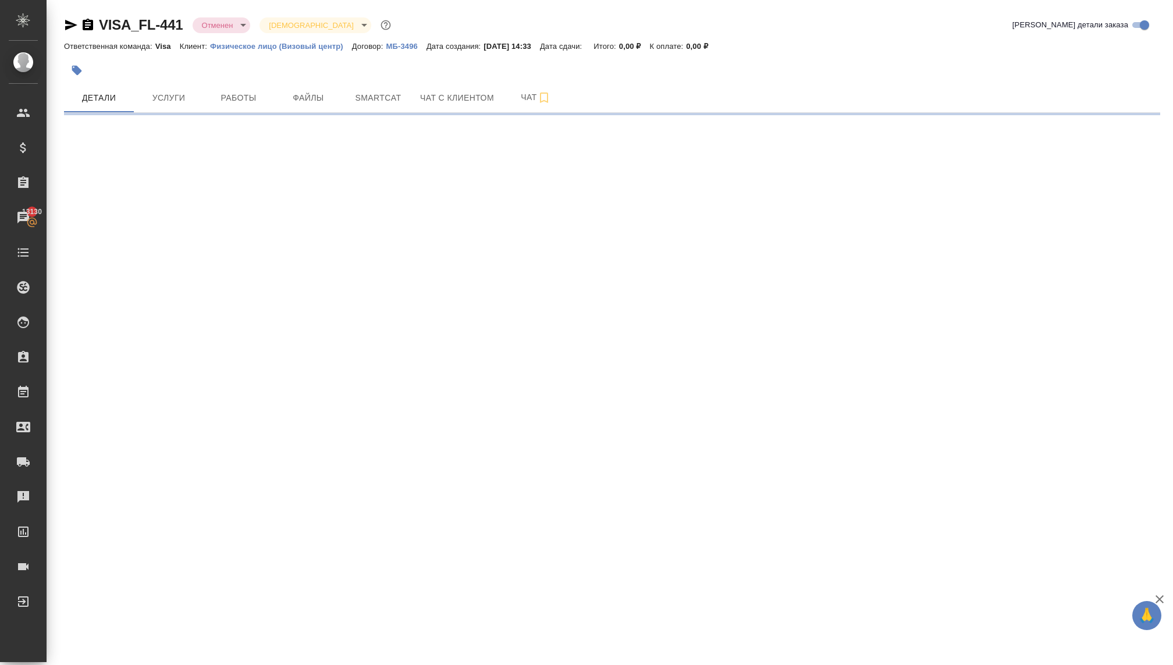
select select "RU"
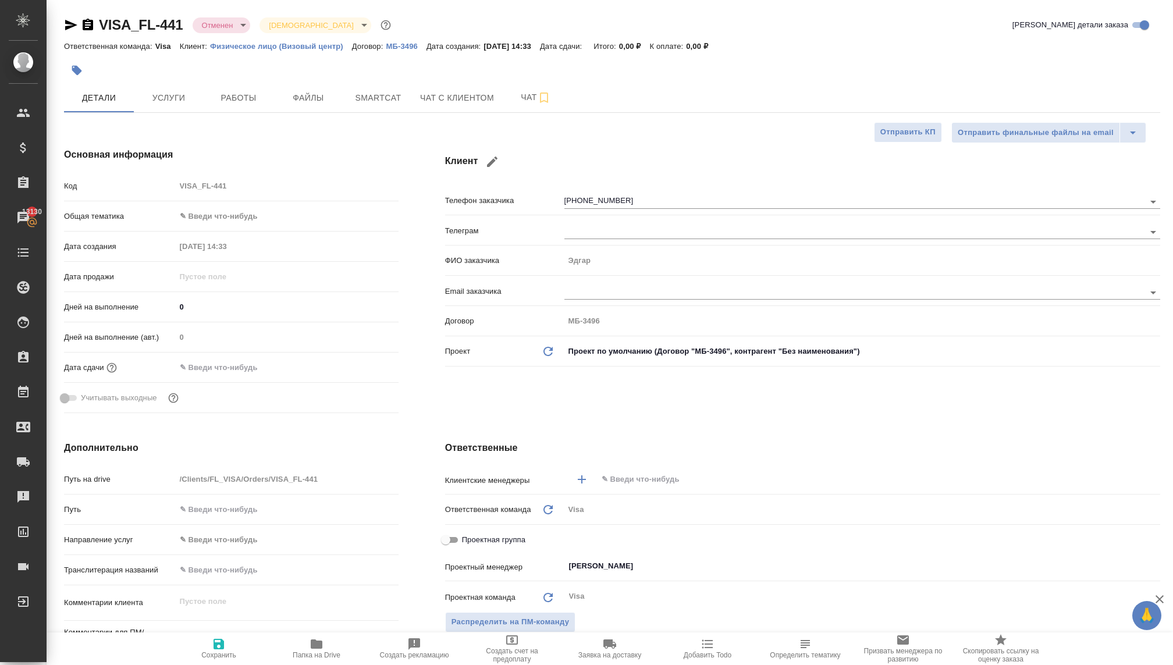
type textarea "x"
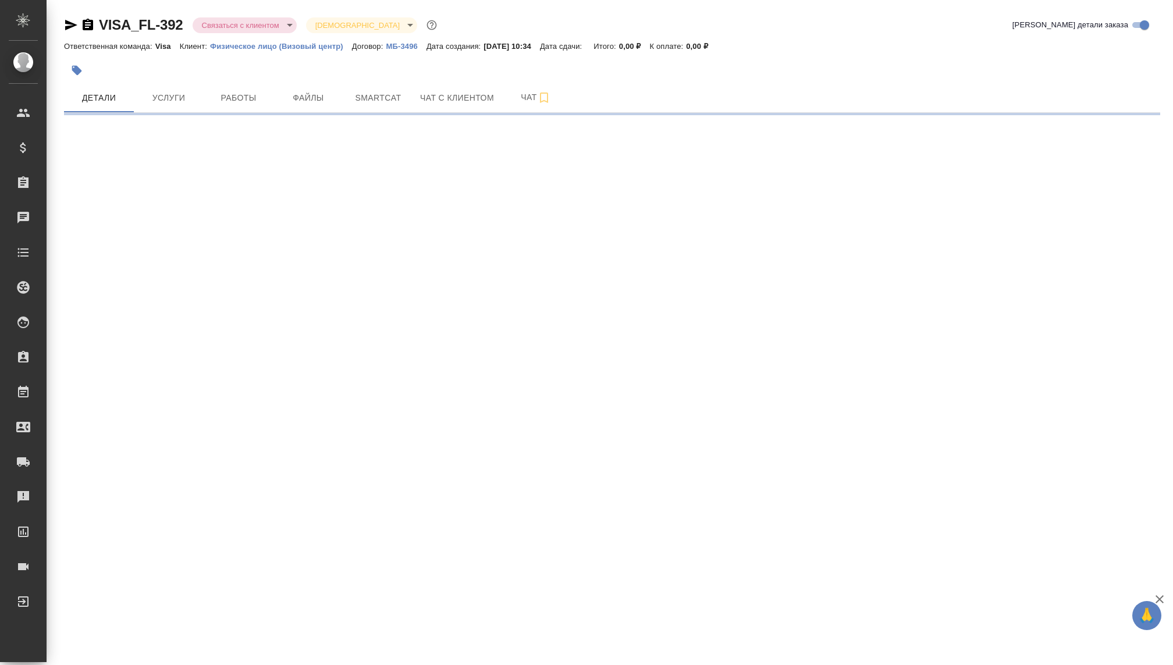
select select "RU"
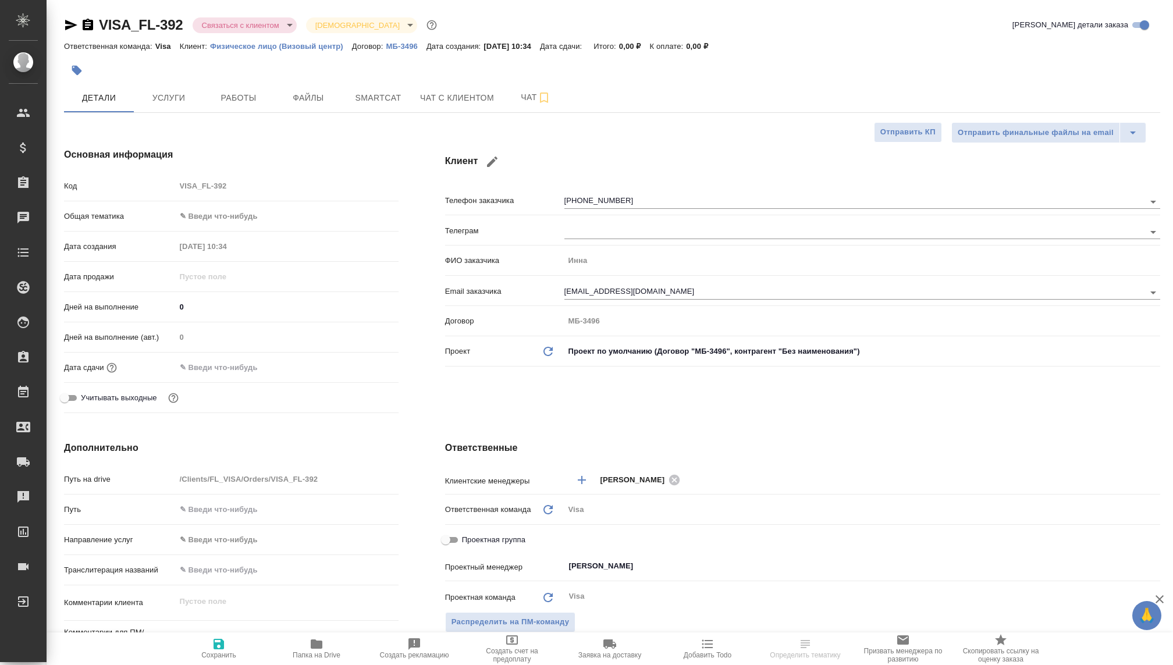
type textarea "x"
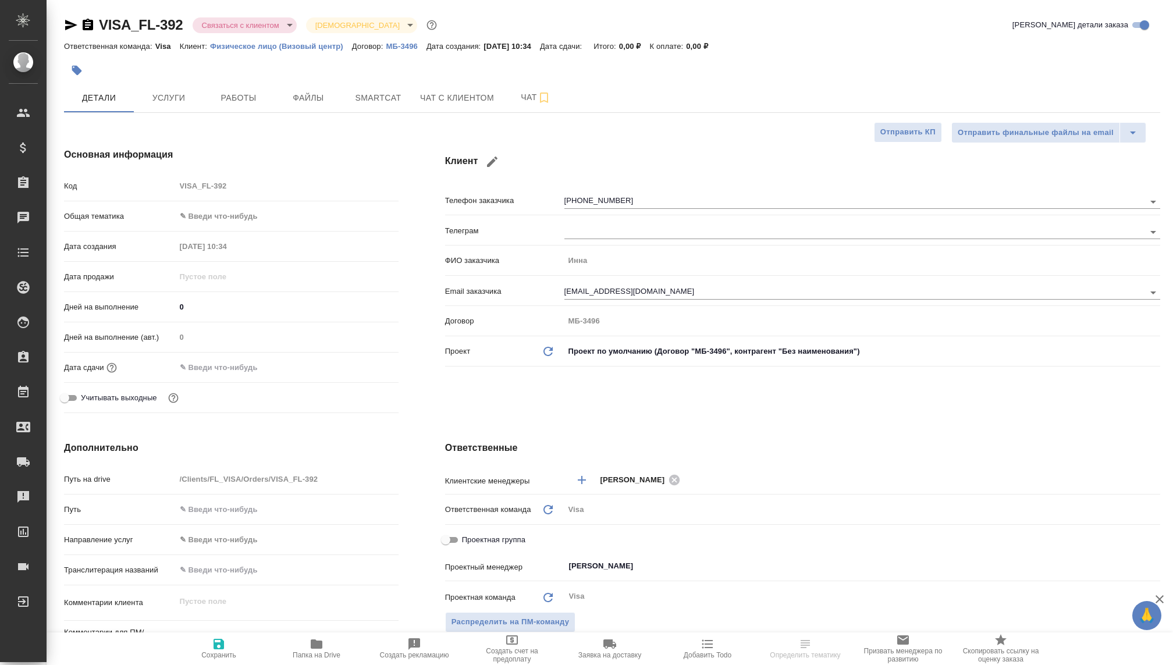
type textarea "x"
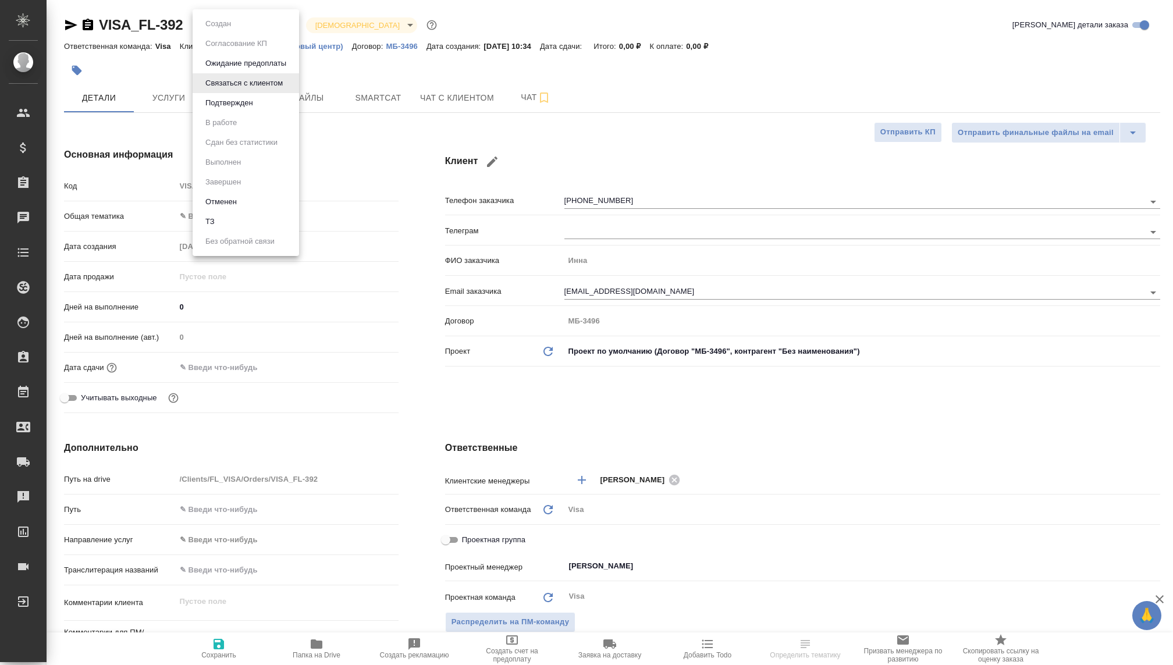
click at [280, 27] on body "🙏 .cls-1 fill:#fff; AWATERA [PERSON_NAME] Спецификации Заказы Чаты Todo Проекты…" at bounding box center [586, 332] width 1173 height 665
type textarea "x"
click at [261, 200] on li "Отменен" at bounding box center [246, 202] width 107 height 20
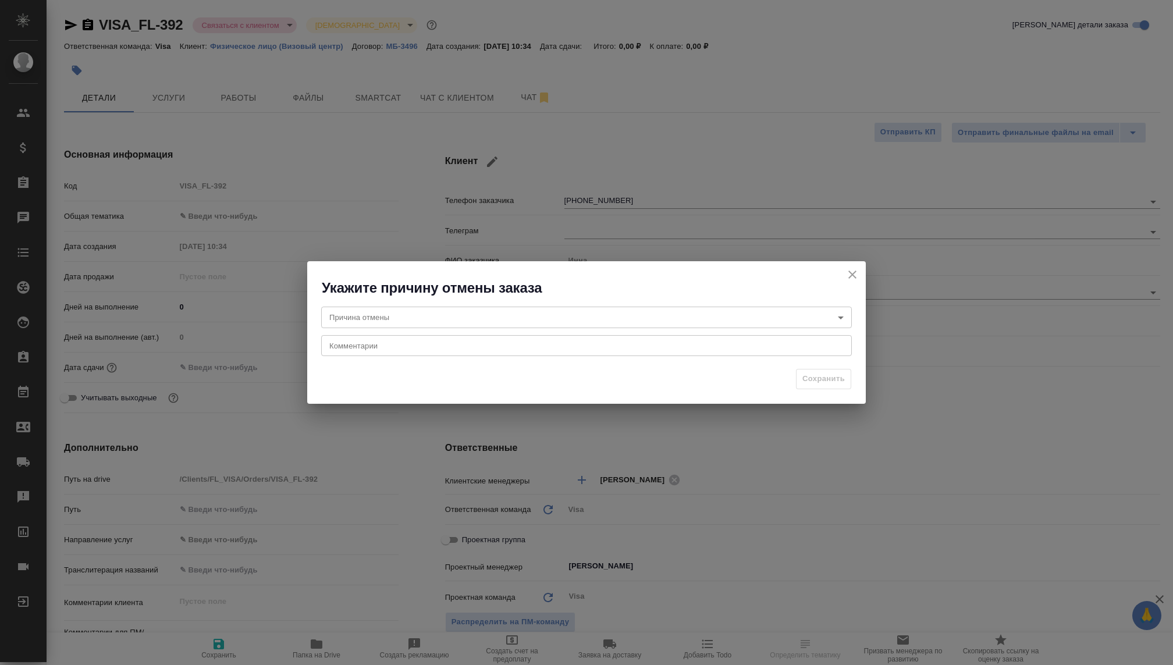
click at [446, 325] on body "🙏 .cls-1 fill:#fff; AWATERA Kovaleva Ekaterina Клиенты Спецификации Заказы Чаты…" at bounding box center [586, 332] width 1173 height 665
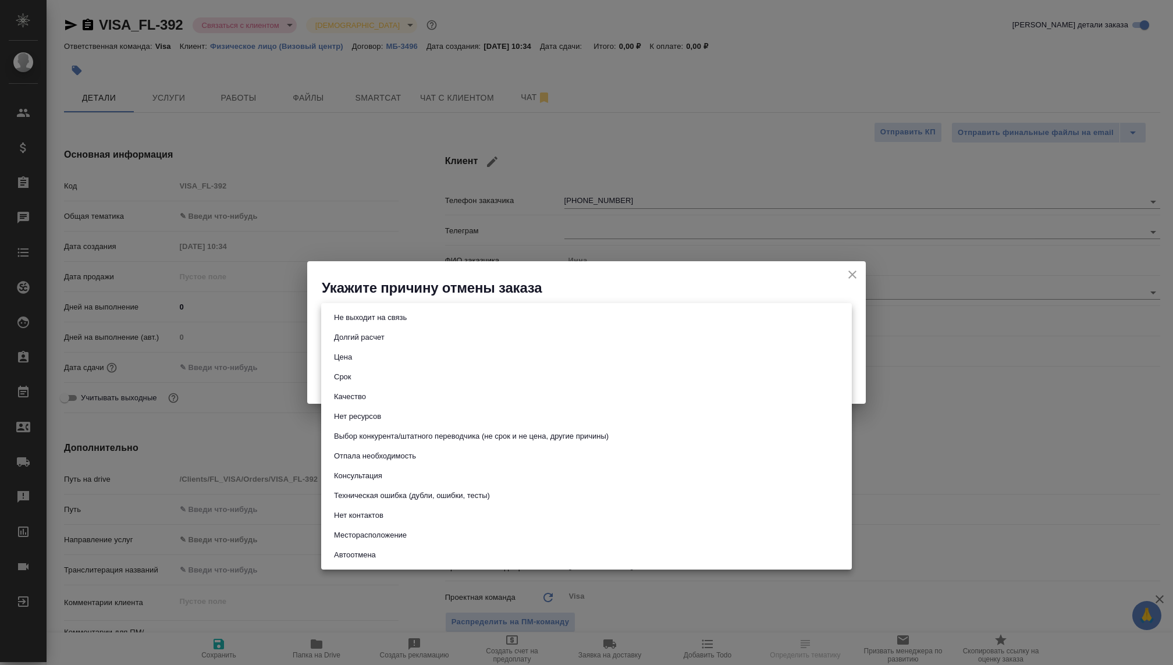
click at [374, 460] on button "Отпала необходимость" at bounding box center [375, 456] width 89 height 13
type input "noNeed"
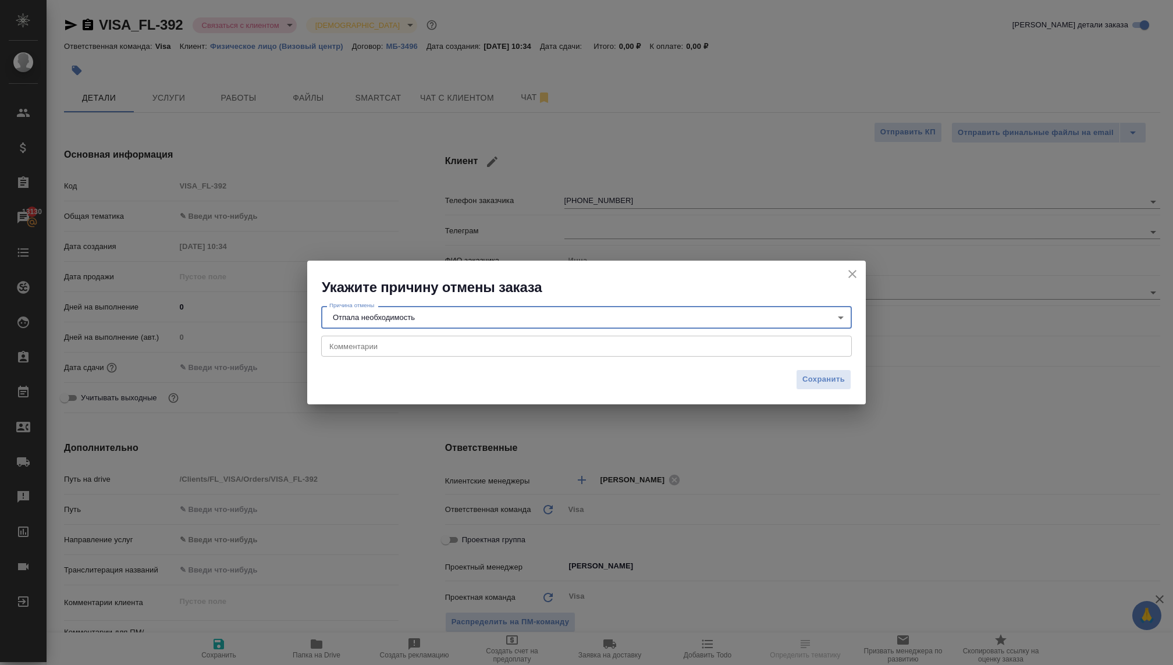
click at [340, 344] on textarea at bounding box center [586, 346] width 515 height 9
type textarea "Безвиз в Китай"
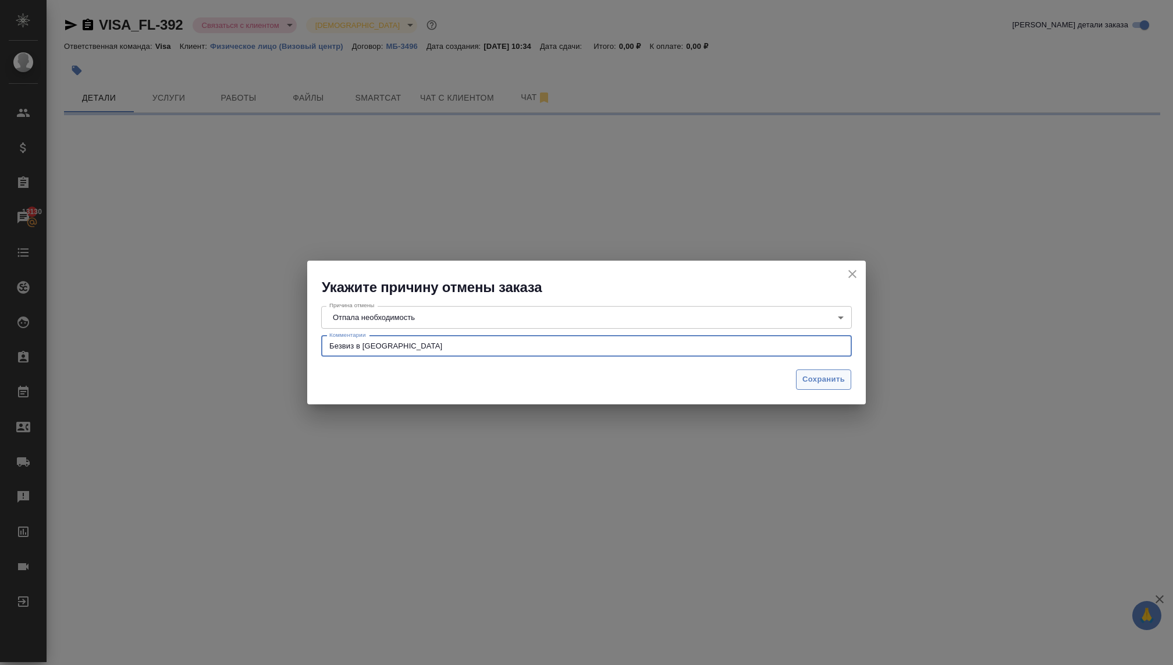
select select "RU"
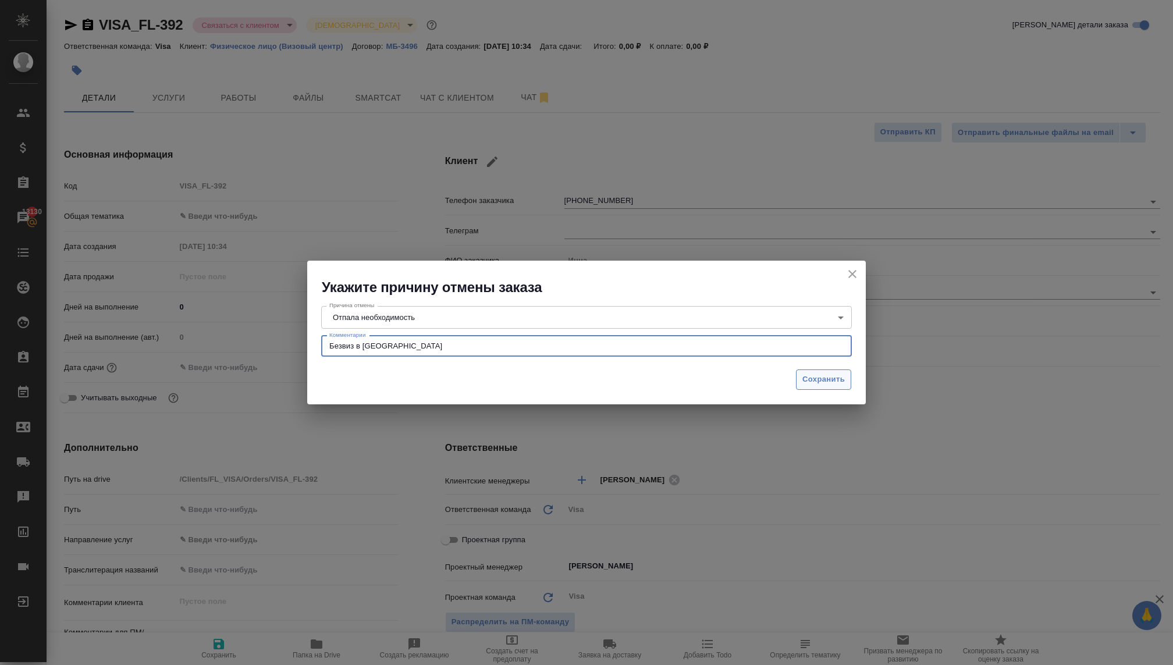
type textarea "x"
type textarea "Безвиз в Китай"
click at [824, 382] on span "Сохранить" at bounding box center [824, 379] width 42 height 13
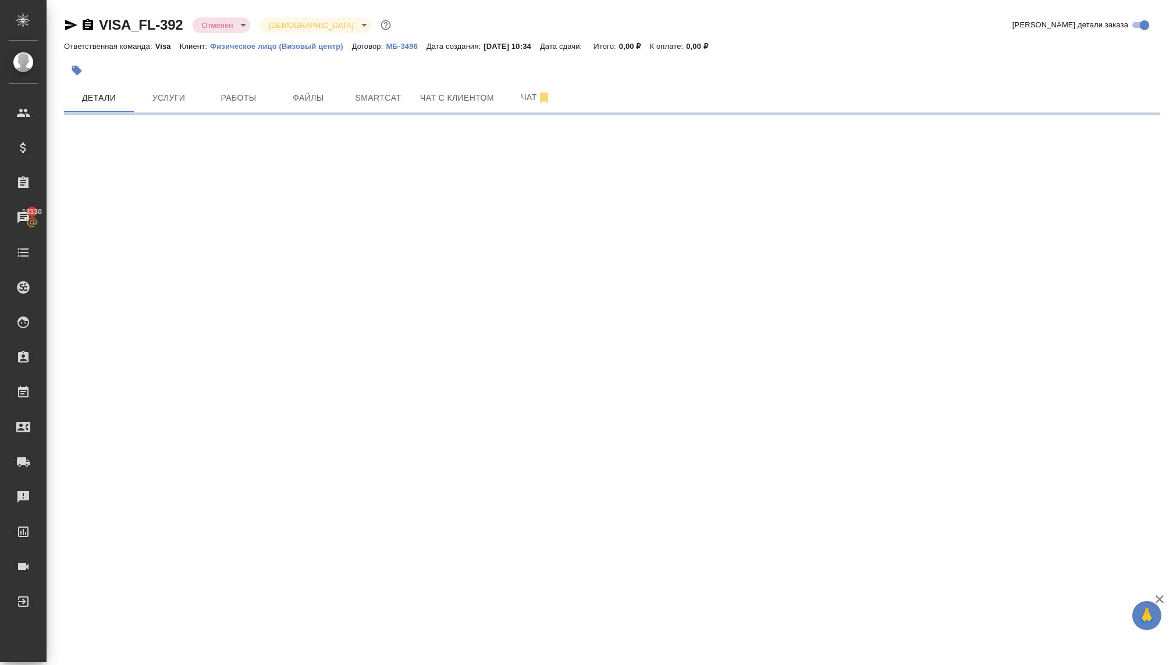
select select "RU"
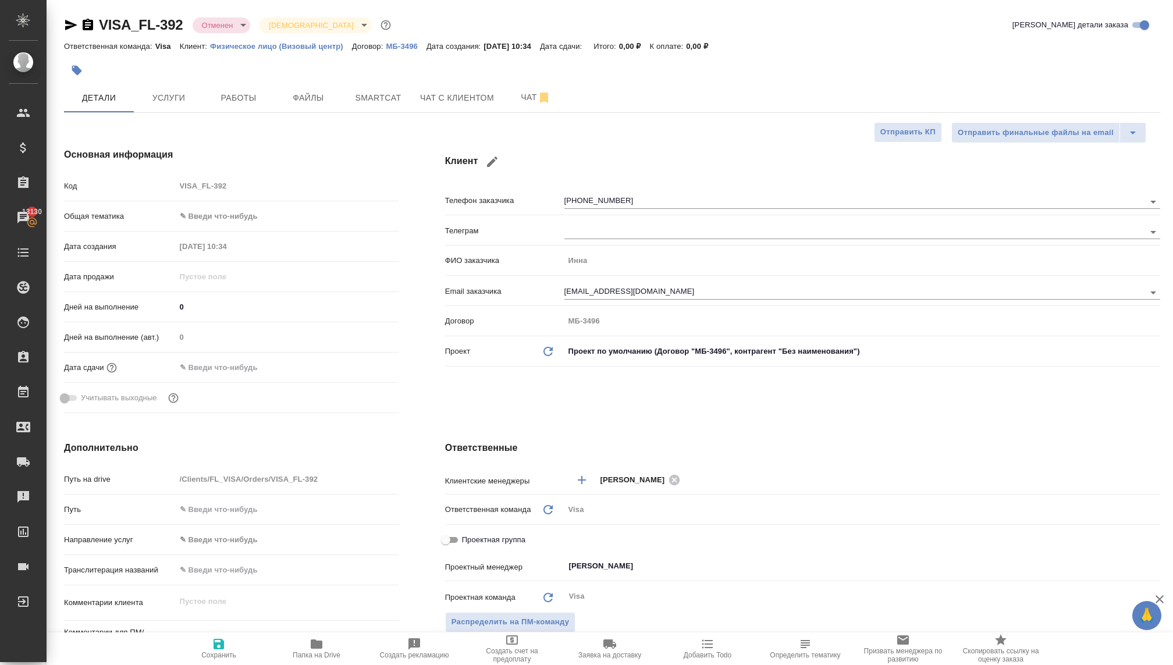
type textarea "x"
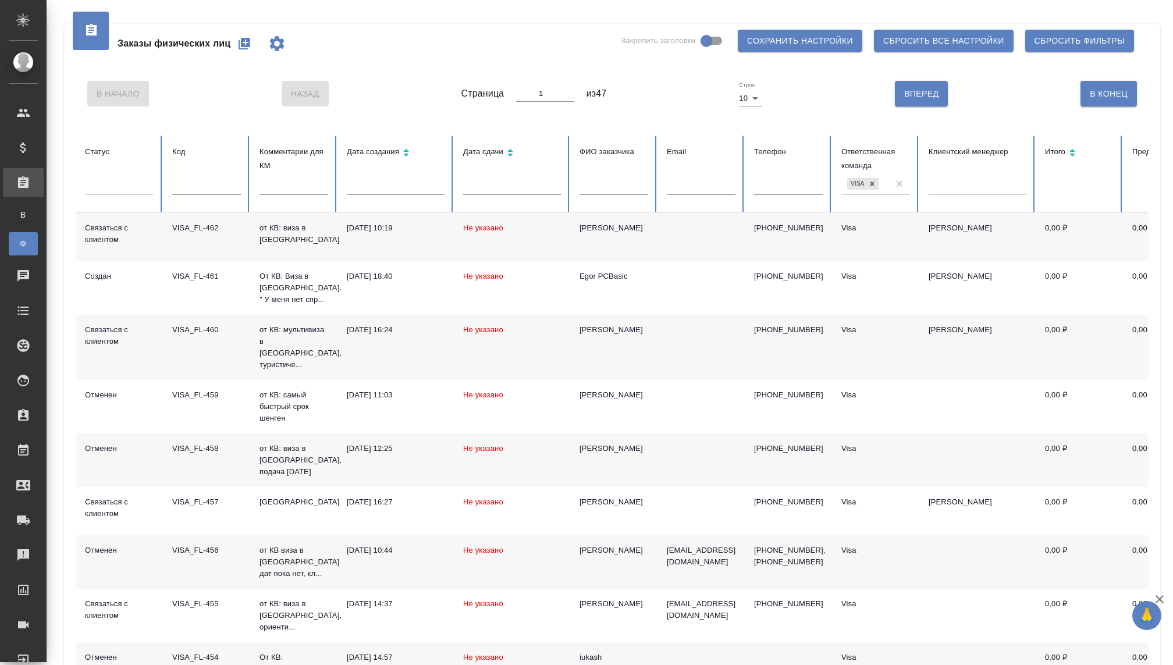
click at [103, 187] on div at bounding box center [119, 183] width 69 height 17
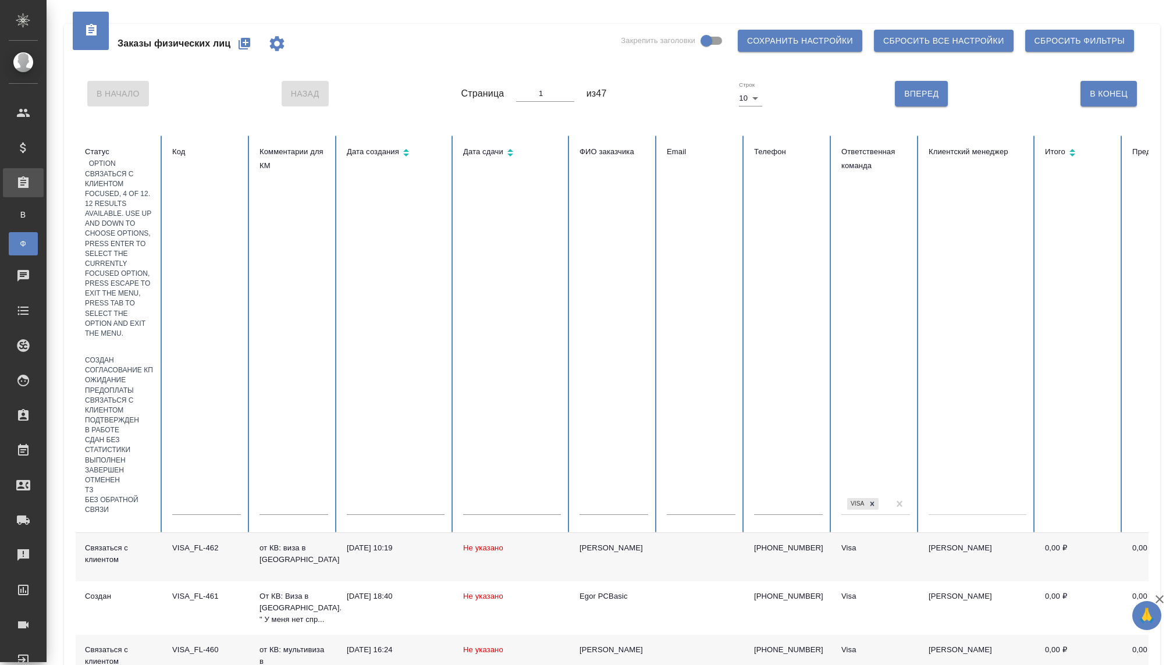
click at [116, 396] on div "Связаться с клиентом" at bounding box center [119, 406] width 69 height 20
